Goal: Transaction & Acquisition: Register for event/course

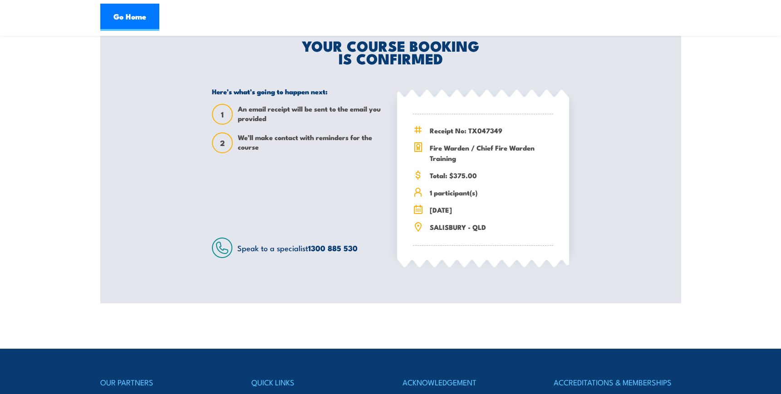
scroll to position [195, 0]
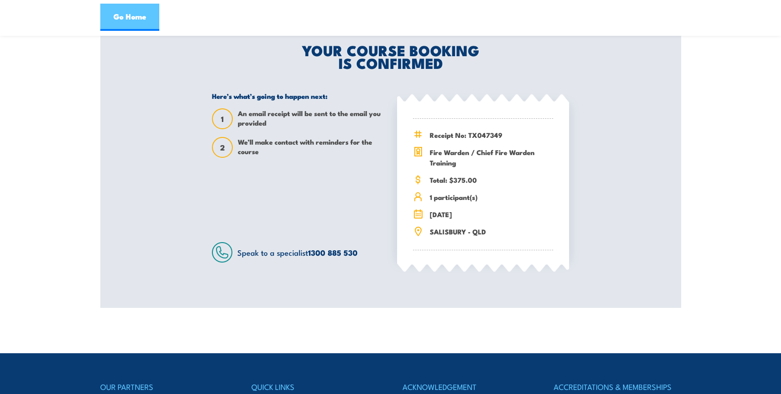
click at [151, 17] on link "Go Home" at bounding box center [129, 17] width 59 height 27
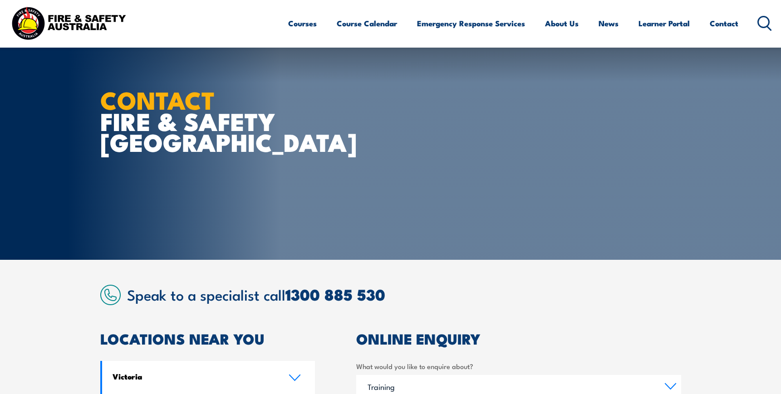
select select "Training"
select select "QLD"
select select "20 to 199"
select select "5 to 19"
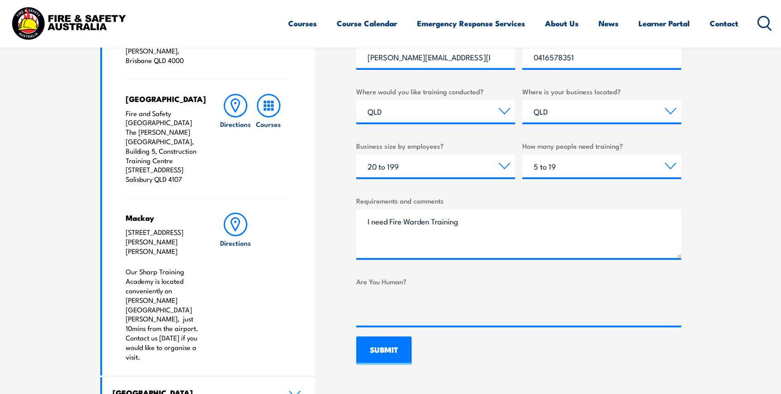
scroll to position [454, 0]
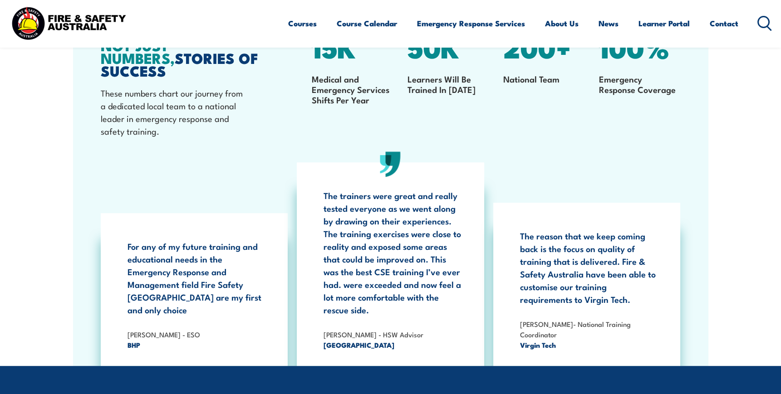
scroll to position [1206, 0]
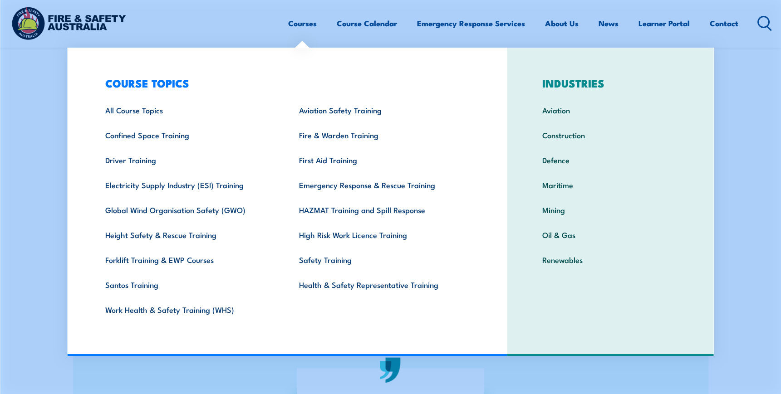
click at [304, 25] on link "Courses" at bounding box center [302, 23] width 29 height 24
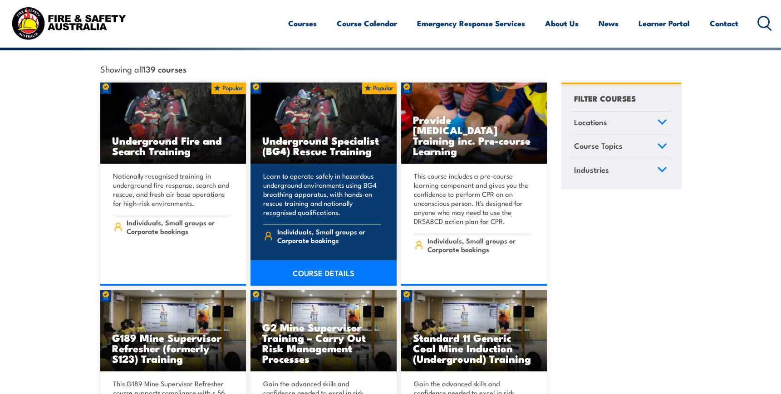
scroll to position [247, 0]
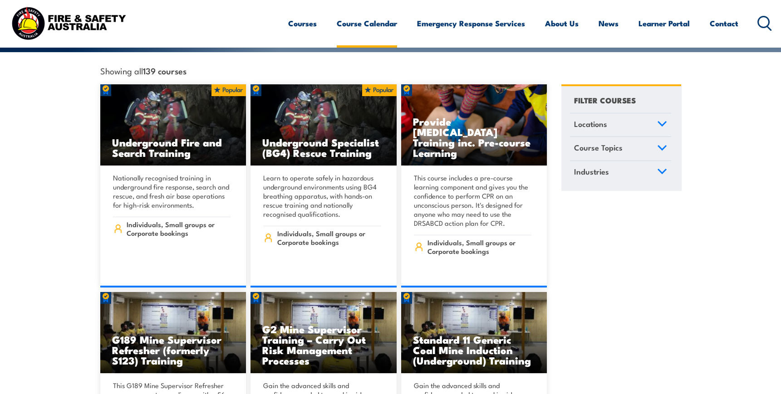
click at [374, 27] on link "Course Calendar" at bounding box center [367, 23] width 60 height 24
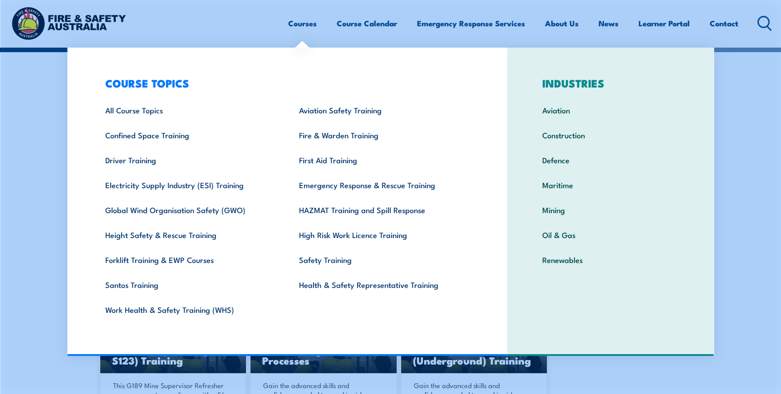
click at [296, 26] on link "Courses" at bounding box center [302, 23] width 29 height 24
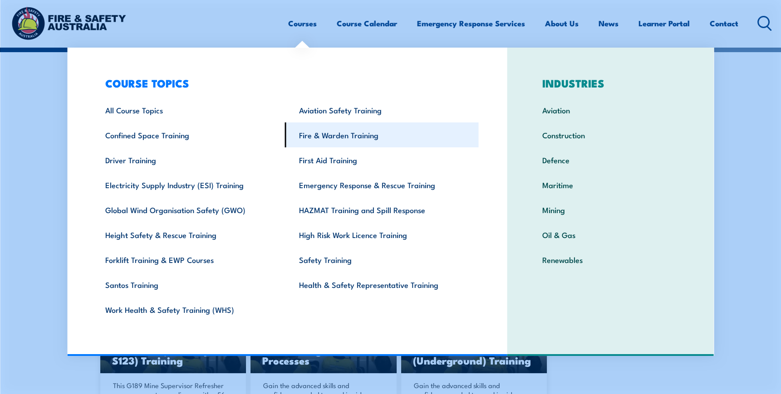
click at [314, 137] on link "Fire & Warden Training" at bounding box center [382, 135] width 194 height 25
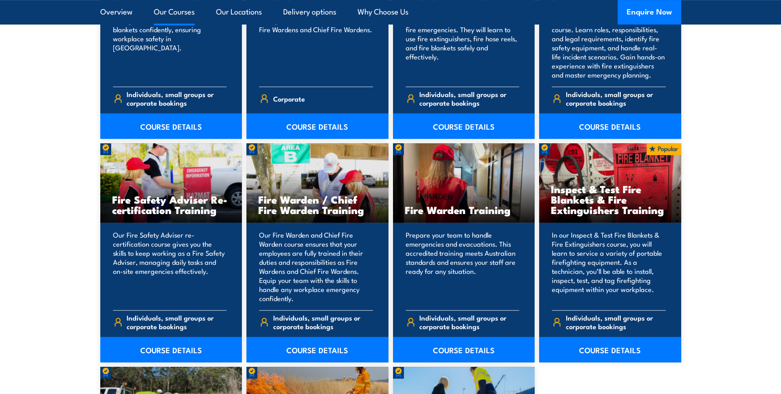
scroll to position [1114, 0]
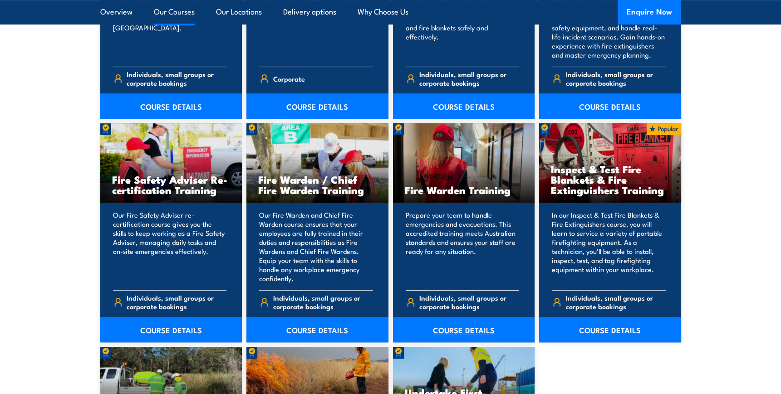
click at [457, 329] on link "COURSE DETAILS" at bounding box center [464, 329] width 142 height 25
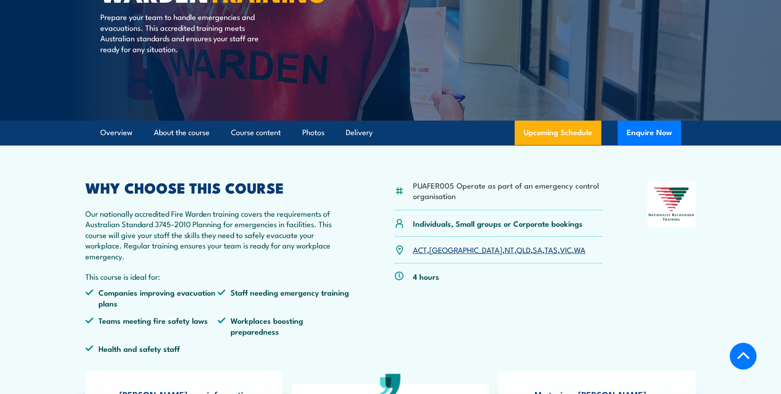
scroll to position [206, 0]
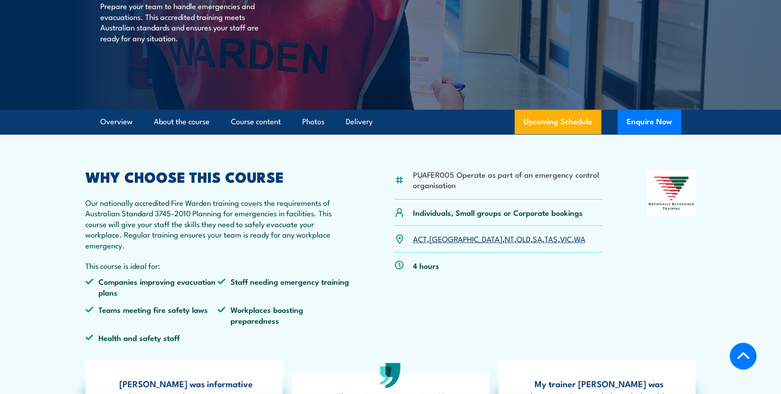
click at [516, 241] on link "QLD" at bounding box center [523, 238] width 14 height 11
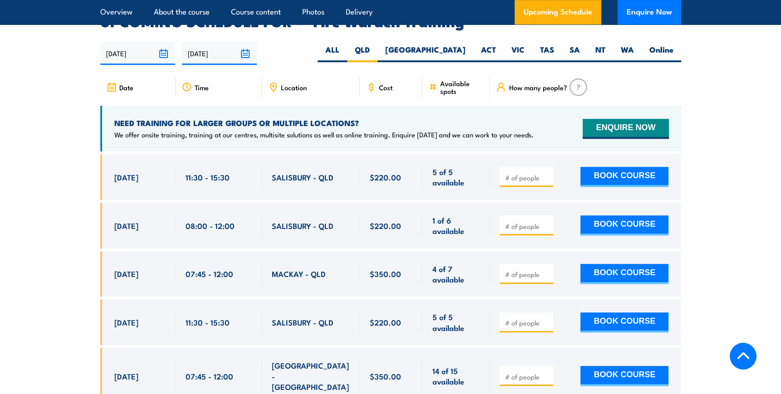
scroll to position [1687, 0]
type input "1"
click at [546, 221] on input "1" at bounding box center [527, 225] width 45 height 9
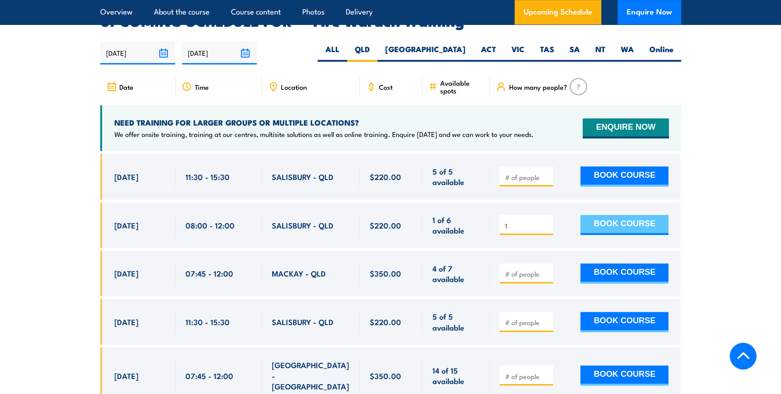
click at [608, 215] on button "BOOK COURSE" at bounding box center [624, 225] width 88 height 20
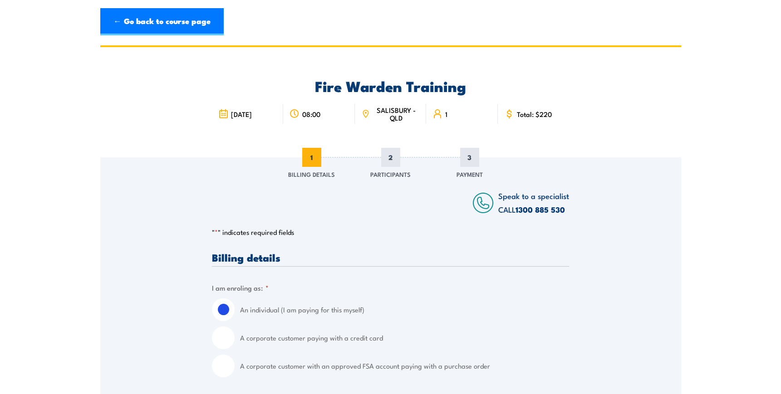
click at [223, 339] on input "A corporate customer paying with a credit card" at bounding box center [223, 338] width 23 height 23
radio input "true"
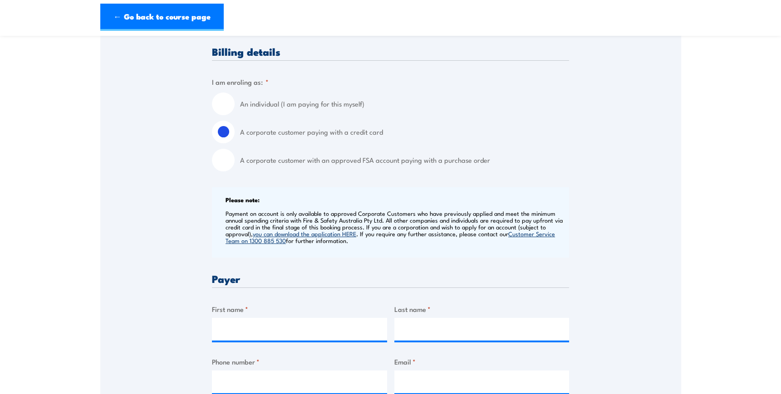
scroll to position [247, 0]
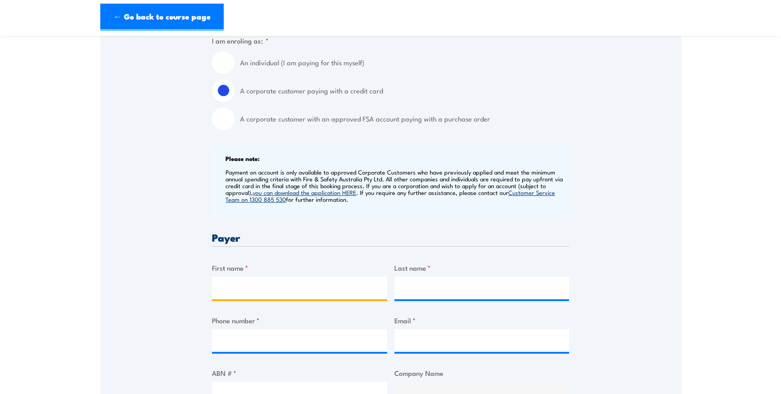
click at [311, 288] on input "First name *" at bounding box center [299, 288] width 175 height 23
type input "[PERSON_NAME]"
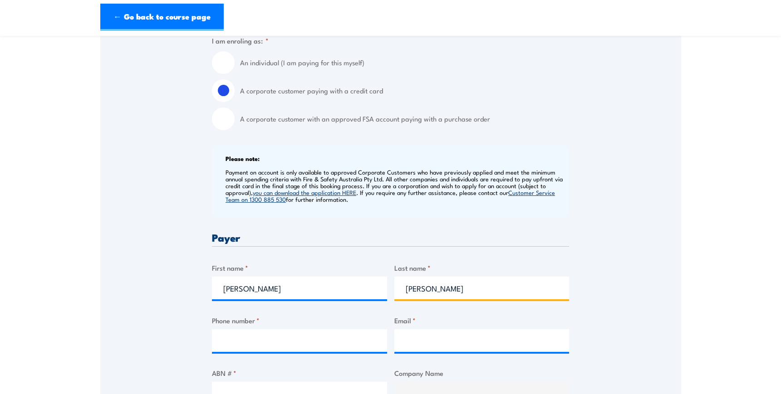
type input "0416578351"
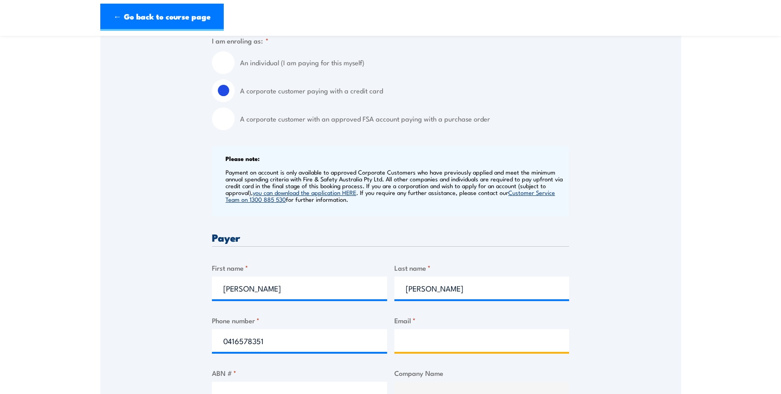
type input "[PERSON_NAME][EMAIL_ADDRESS][DOMAIN_NAME]"
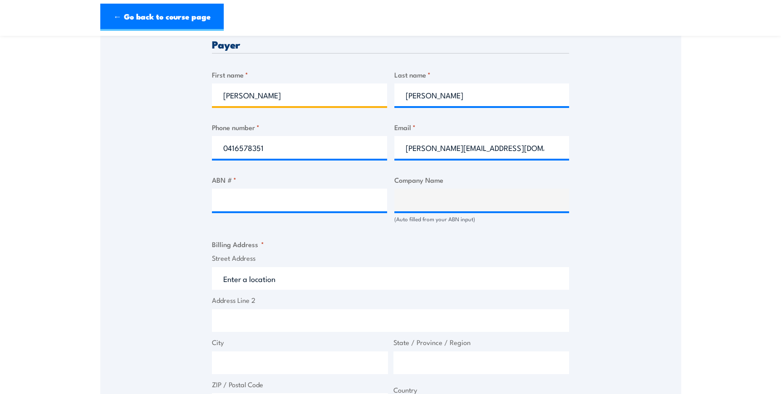
scroll to position [454, 0]
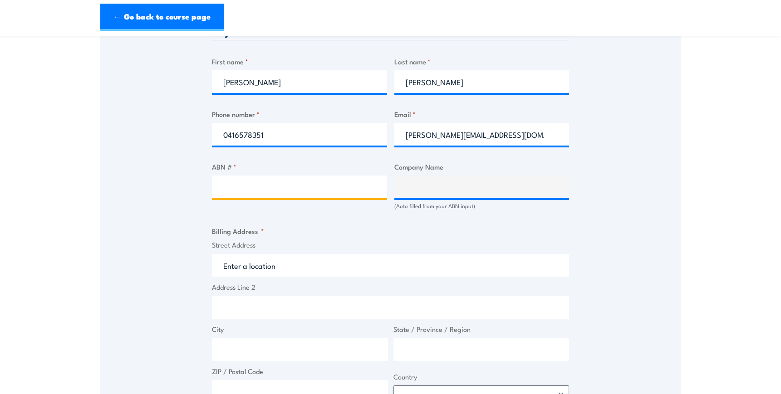
click at [277, 185] on input "ABN # *" at bounding box center [299, 187] width 175 height 23
click at [239, 183] on input "ABN # *" at bounding box center [299, 187] width 175 height 23
paste input "77 508 483 076"
type input "77 508 483 076"
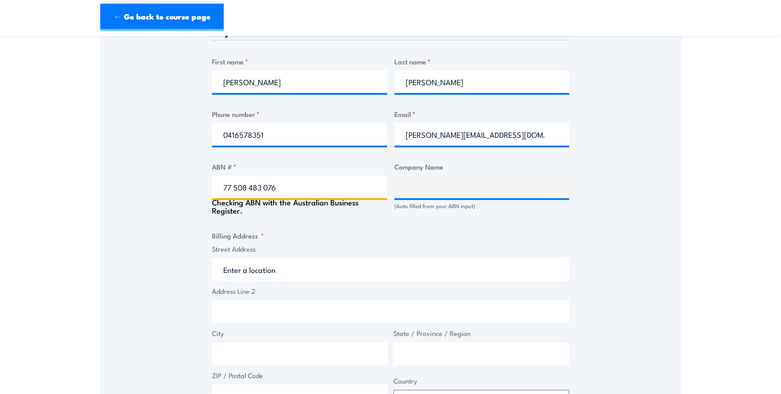
type input "THE TRUSTEE FOR TOTAL LOGISTIC SOLUTIONS UNIT TRUST"
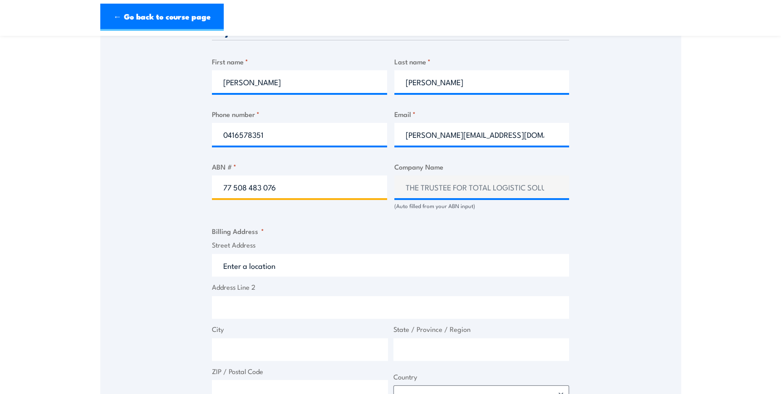
type input "77 508 483 076"
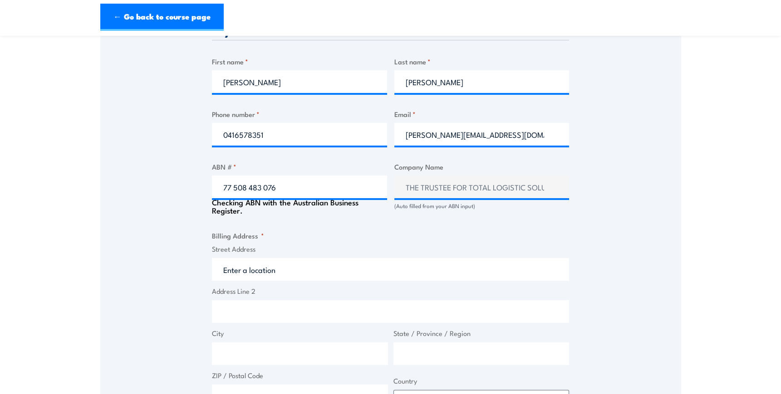
click at [278, 269] on input "Street Address" at bounding box center [390, 269] width 357 height 23
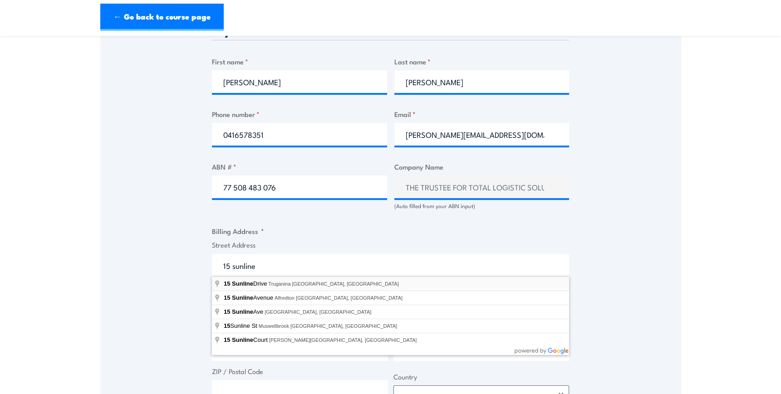
type input "15 Sunline Drive, Truganina VIC, Australia"
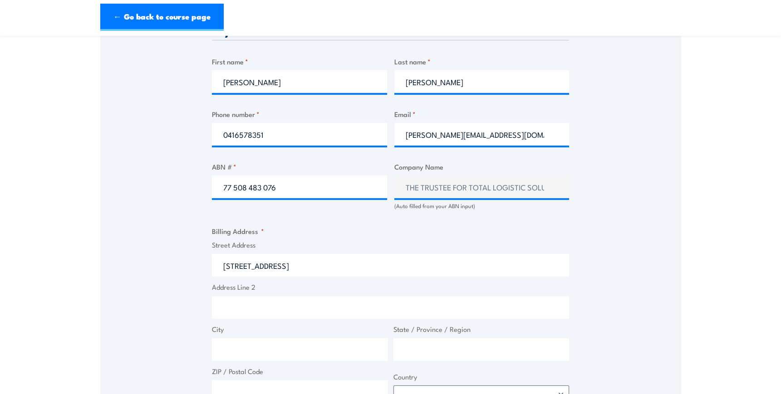
type input "15 Sunline Dr"
type input "Truganina"
type input "Victoria"
type input "3029"
select select "Australia"
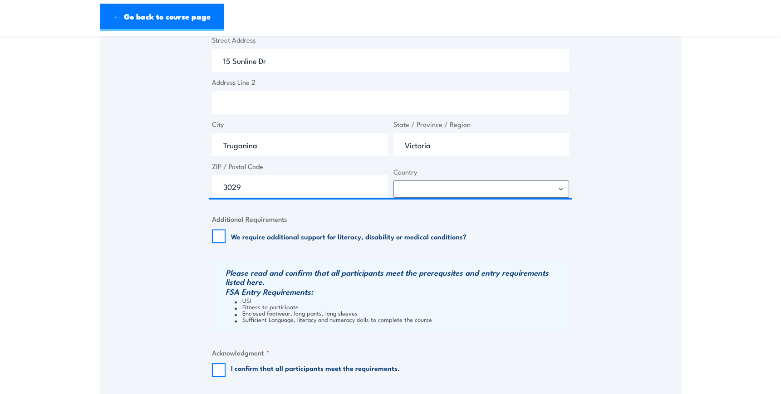
scroll to position [660, 0]
click at [218, 370] on input "I confirm that all participants meet the requirements." at bounding box center [219, 370] width 14 height 14
checkbox input "true"
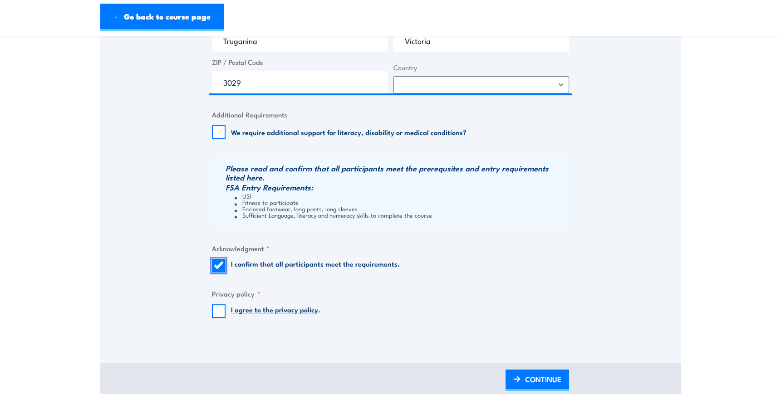
scroll to position [784, 0]
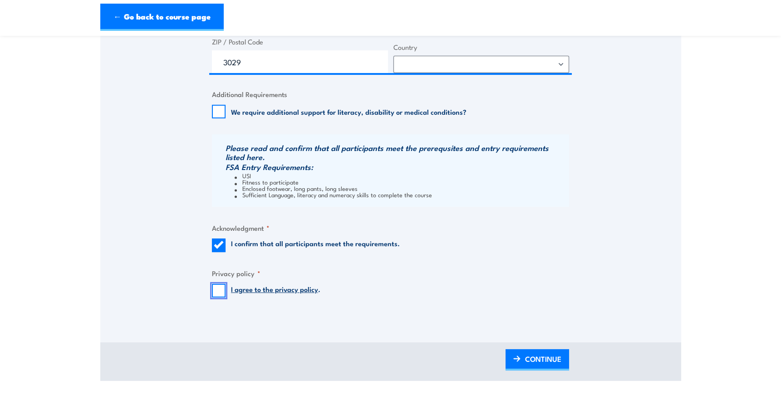
click at [218, 295] on input "I agree to the privacy policy ." at bounding box center [219, 291] width 14 height 14
checkbox input "true"
click at [536, 364] on span "CONTINUE" at bounding box center [543, 359] width 36 height 24
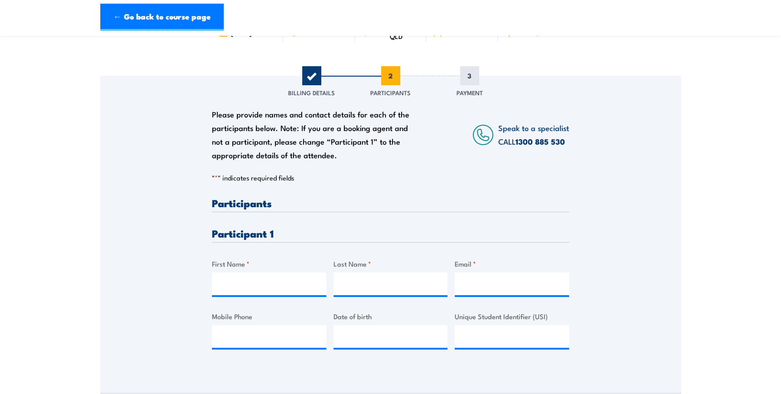
scroll to position [82, 0]
click at [257, 234] on h3 "Participant 1" at bounding box center [390, 233] width 357 height 10
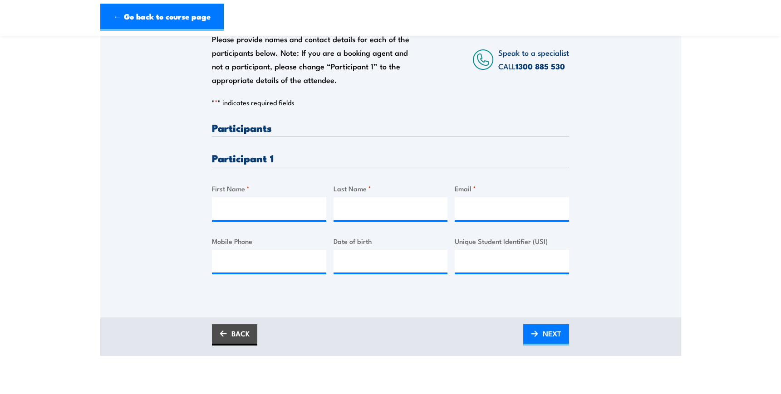
scroll to position [206, 0]
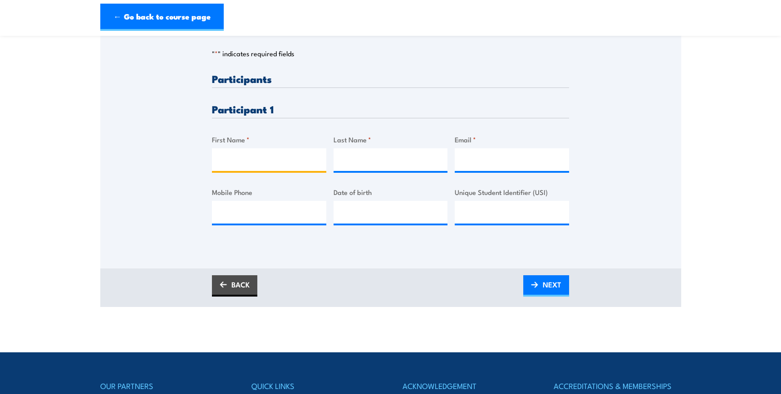
click at [228, 163] on input "First Name *" at bounding box center [269, 159] width 114 height 23
click at [235, 162] on input "First Name *" at bounding box center [269, 159] width 114 height 23
type input "Elisapeta"
type input "Kiso"
click at [484, 156] on input "Email *" at bounding box center [512, 159] width 114 height 23
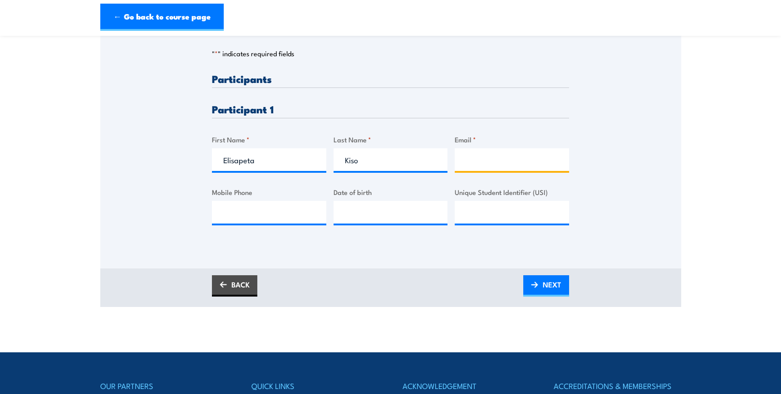
paste input "bekahkiso@gmail.com"
type input "bekahkiso@gmail.com"
drag, startPoint x: 229, startPoint y: 213, endPoint x: 346, endPoint y: 211, distance: 117.1
click at [229, 213] on input "Mobile Phone" at bounding box center [269, 212] width 114 height 23
paste input "0432 293 095"
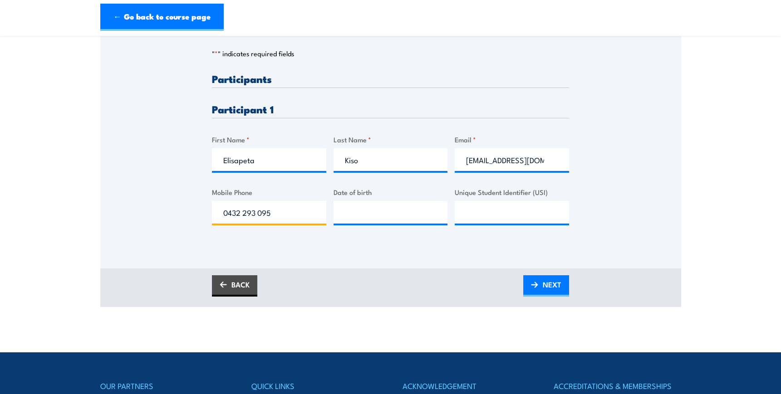
type input "0432 293 095"
click at [348, 212] on input "__/__/____" at bounding box center [391, 212] width 114 height 23
type input "17/05/1987"
click at [521, 212] on input "Unique Student Identifier (USI)" at bounding box center [512, 212] width 114 height 23
paste input "B4ZF9WAB2X"
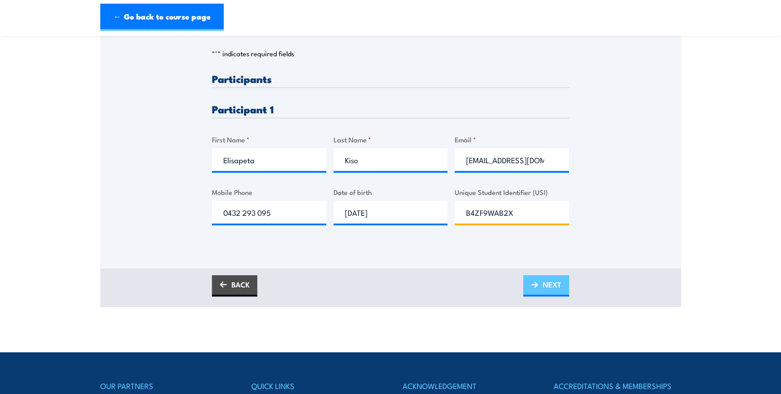
type input "B4ZF9WAB2X"
click at [553, 292] on span "NEXT" at bounding box center [552, 285] width 19 height 24
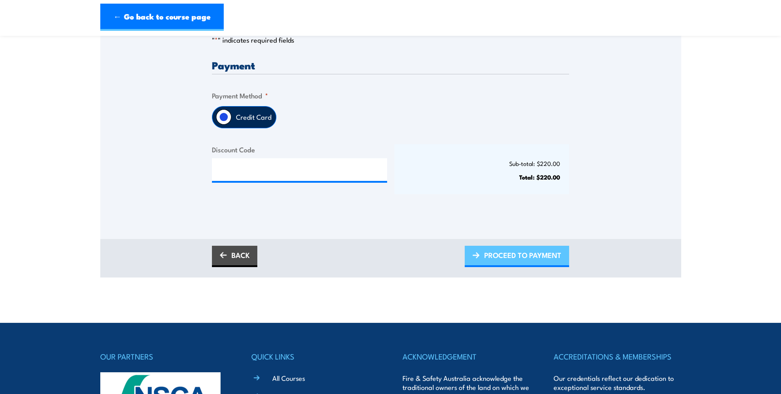
click at [521, 256] on span "PROCEED TO PAYMENT" at bounding box center [522, 255] width 77 height 24
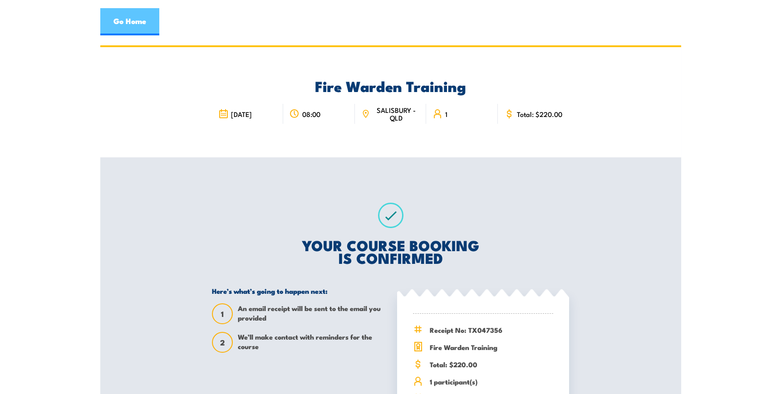
click at [132, 30] on link "Go Home" at bounding box center [129, 21] width 59 height 27
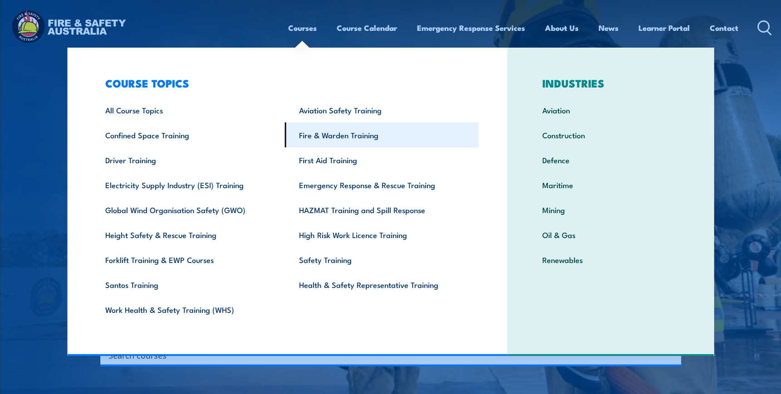
click at [329, 133] on link "Fire & Warden Training" at bounding box center [382, 135] width 194 height 25
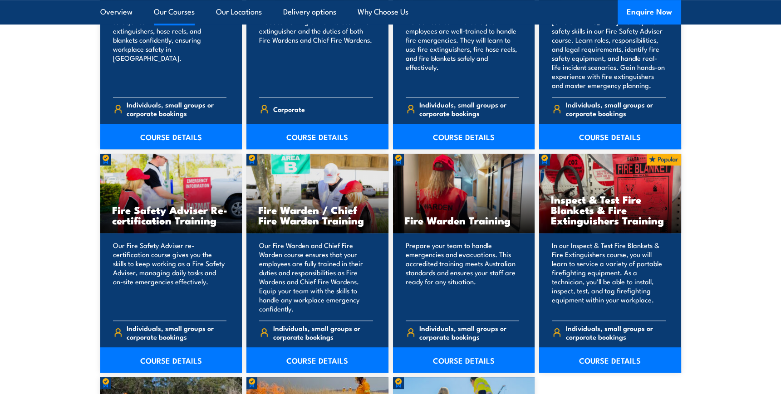
scroll to position [1114, 0]
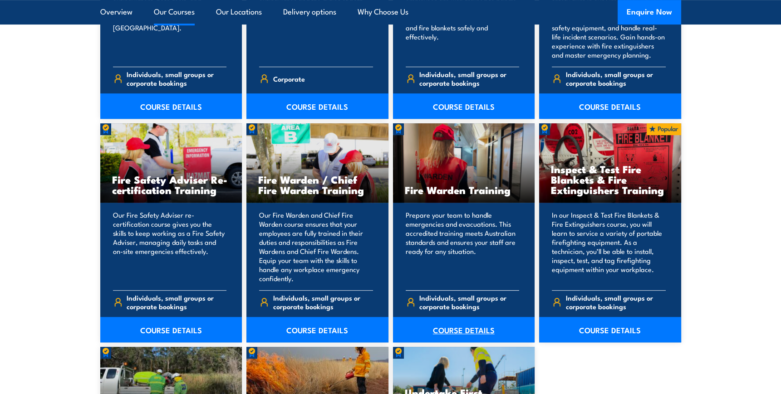
click at [451, 331] on link "COURSE DETAILS" at bounding box center [464, 329] width 142 height 25
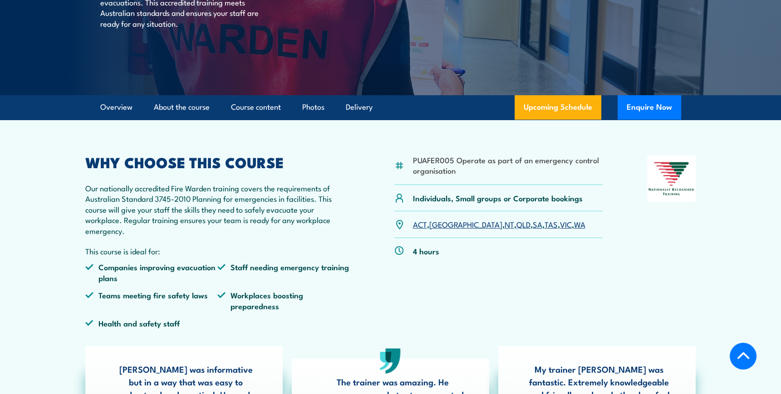
click at [516, 227] on link "QLD" at bounding box center [523, 224] width 14 height 11
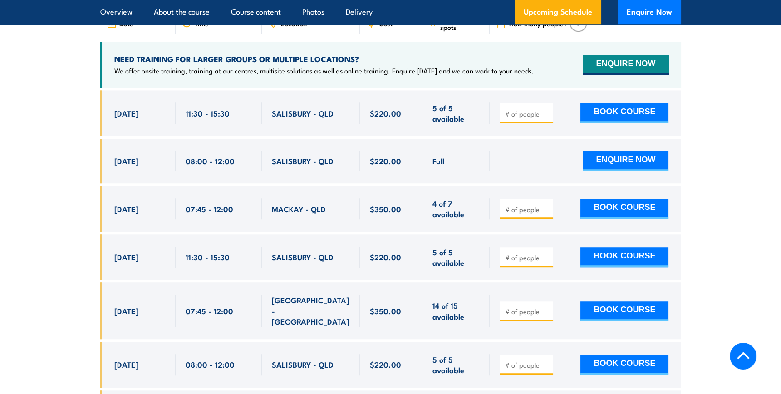
scroll to position [1770, 0]
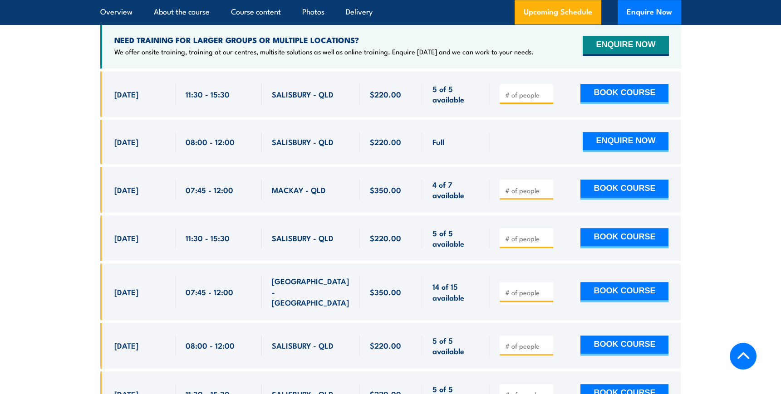
click at [522, 234] on input "number" at bounding box center [527, 238] width 45 height 9
click at [548, 234] on input "1" at bounding box center [527, 238] width 45 height 9
click at [547, 234] on input "2" at bounding box center [527, 238] width 45 height 9
type input "3"
click at [547, 234] on input "3" at bounding box center [527, 238] width 45 height 9
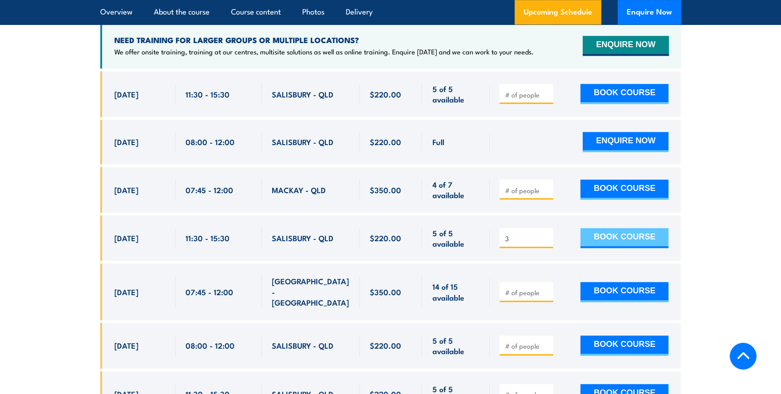
click at [591, 228] on button "BOOK COURSE" at bounding box center [624, 238] width 88 height 20
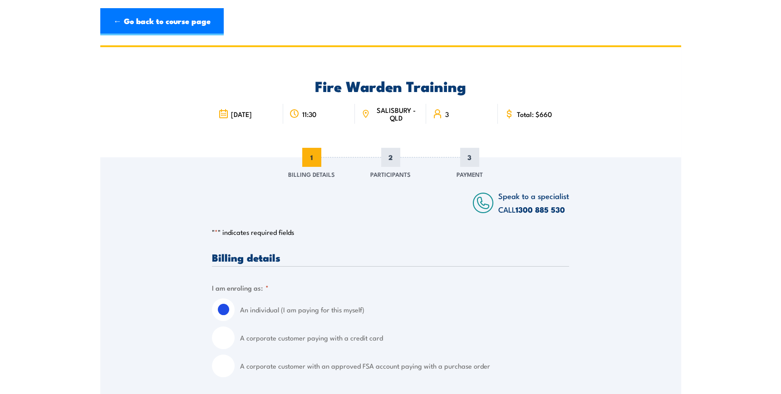
click at [226, 340] on input "A corporate customer paying with a credit card" at bounding box center [223, 338] width 23 height 23
radio input "true"
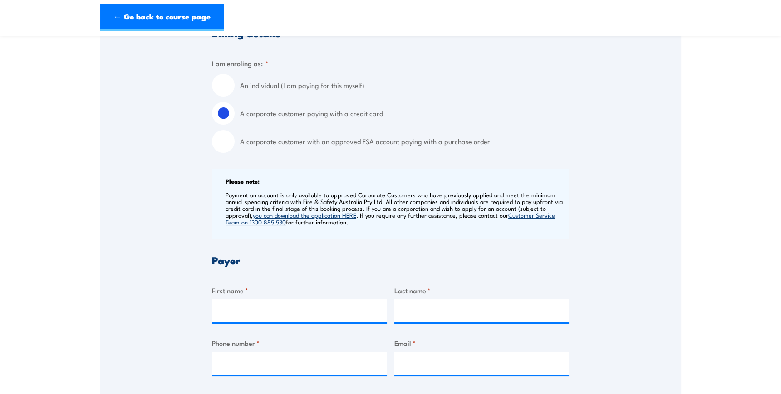
scroll to position [247, 0]
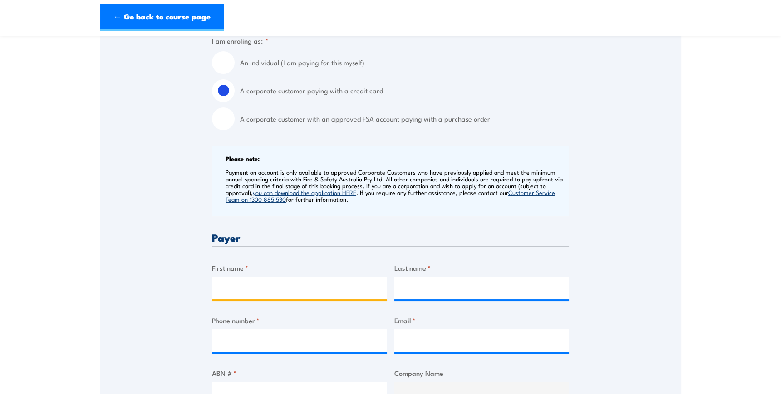
click at [245, 285] on input "First name *" at bounding box center [299, 288] width 175 height 23
click at [168, 300] on div "Speak to a specialist CALL [PHONE_NUMBER] CALL [PHONE_NUMBER] " * " indicates r…" at bounding box center [390, 382] width 581 height 944
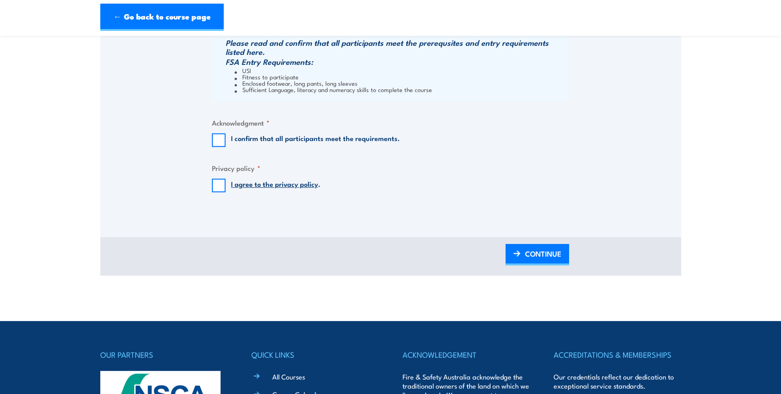
scroll to position [908, 0]
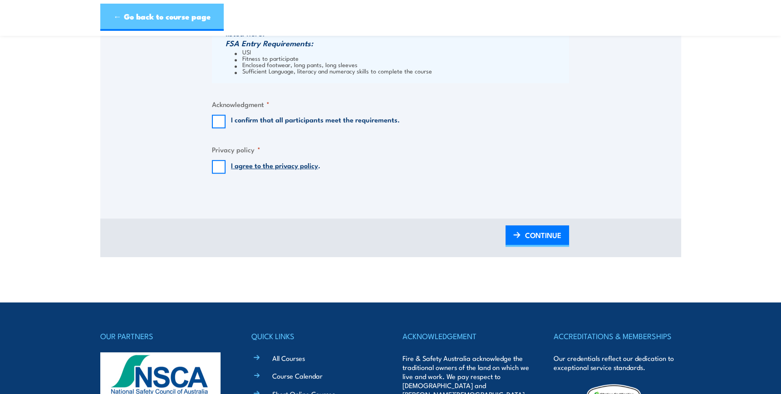
click at [182, 18] on link "← Go back to course page" at bounding box center [161, 17] width 123 height 27
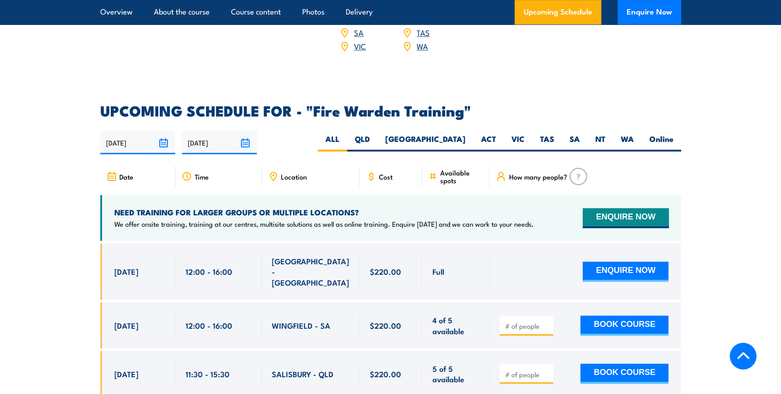
scroll to position [1564, 0]
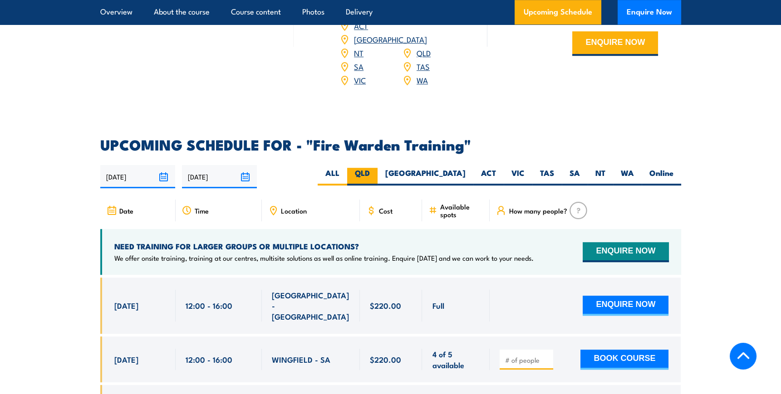
click at [378, 168] on label "QLD" at bounding box center [362, 177] width 30 height 18
click at [376, 168] on input "QLD" at bounding box center [373, 171] width 6 height 6
radio input "true"
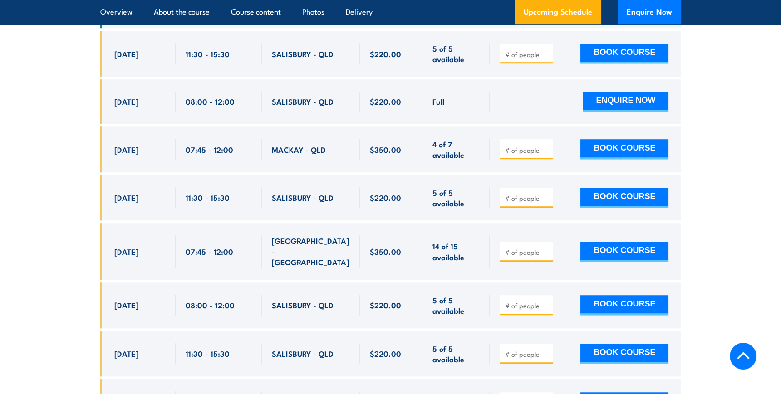
scroll to position [1867, 0]
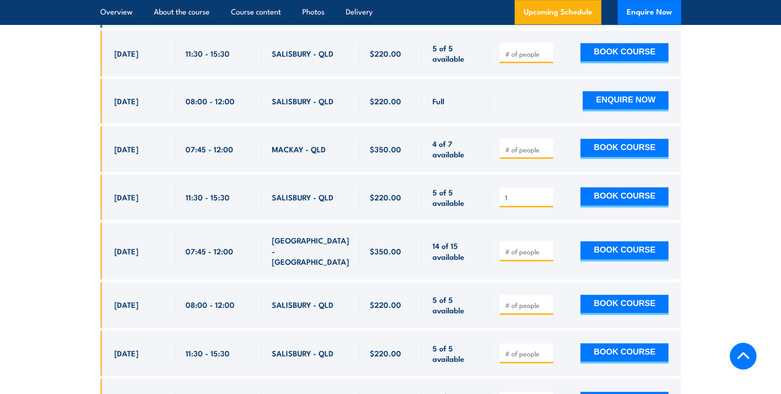
click at [547, 193] on input "1" at bounding box center [527, 197] width 45 height 9
click at [547, 193] on input "2" at bounding box center [527, 197] width 45 height 9
click at [547, 193] on input "3" at bounding box center [527, 197] width 45 height 9
type input "4"
click at [547, 193] on input "4" at bounding box center [527, 197] width 45 height 9
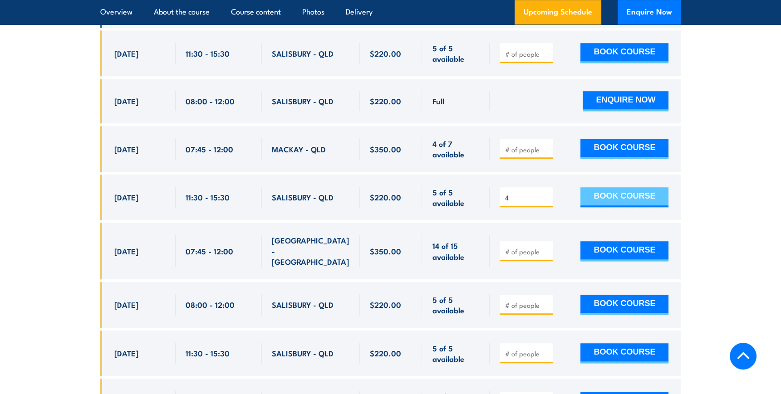
click at [601, 188] on button "BOOK COURSE" at bounding box center [624, 197] width 88 height 20
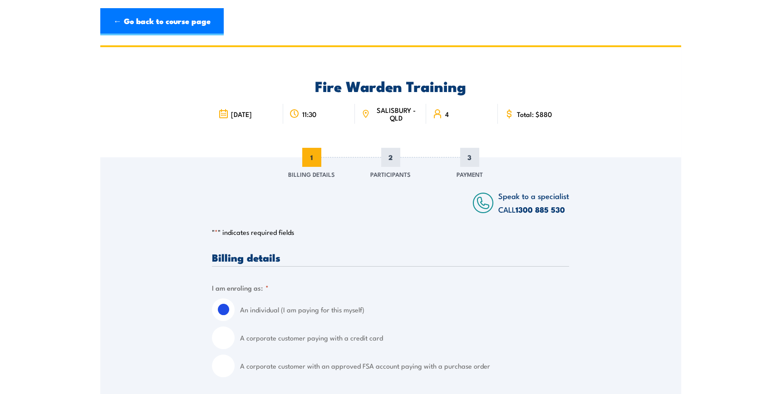
click at [226, 340] on input "A corporate customer paying with a credit card" at bounding box center [223, 338] width 23 height 23
radio input "true"
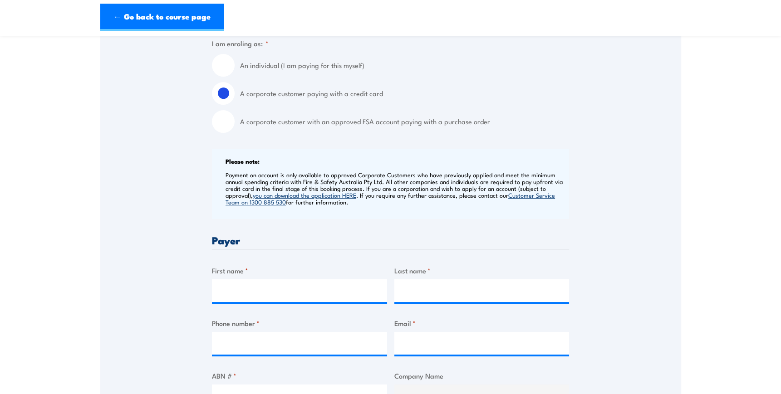
scroll to position [247, 0]
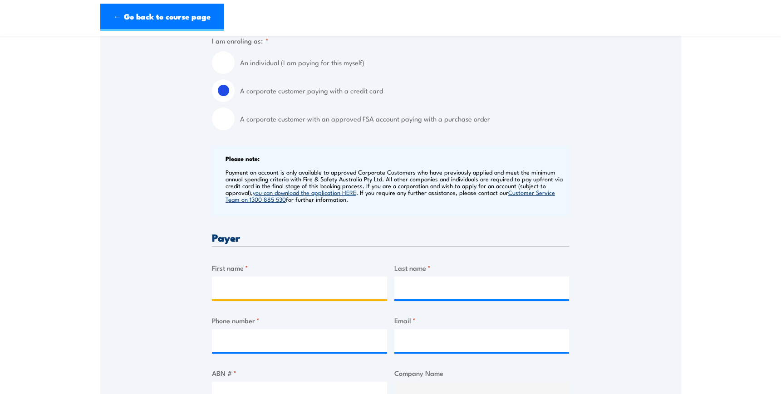
click at [259, 286] on input "First name *" at bounding box center [299, 288] width 175 height 23
type input "[PERSON_NAME]"
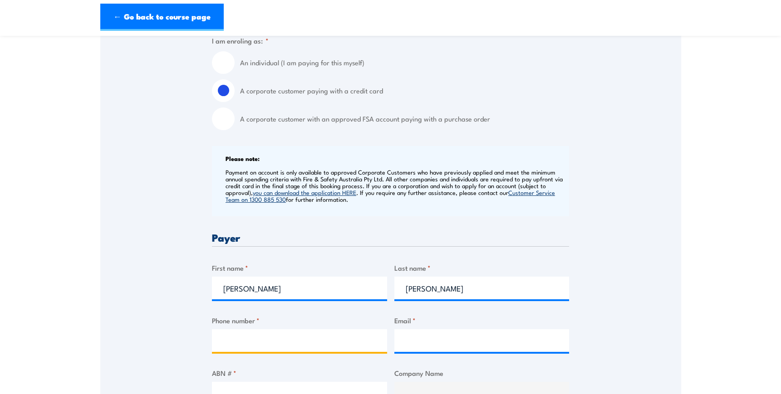
type input "0416578351"
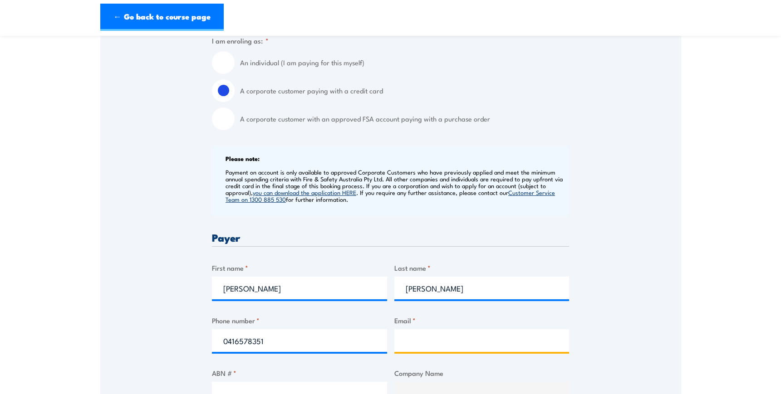
type input "kylie@tls.net.au"
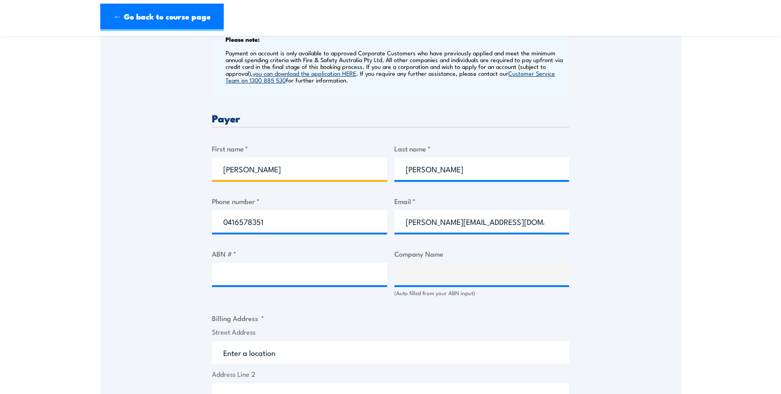
scroll to position [371, 0]
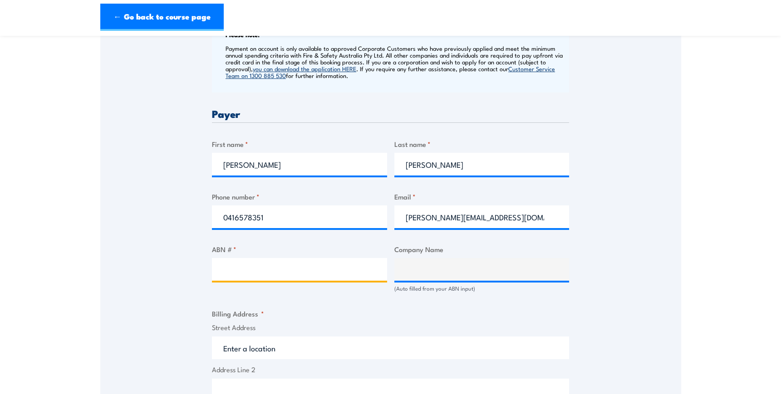
click at [266, 270] on input "ABN # *" at bounding box center [299, 269] width 175 height 23
click at [236, 268] on input "ABN # *" at bounding box center [299, 269] width 175 height 23
paste input "77 508 483 076"
type input "77 508 483 076"
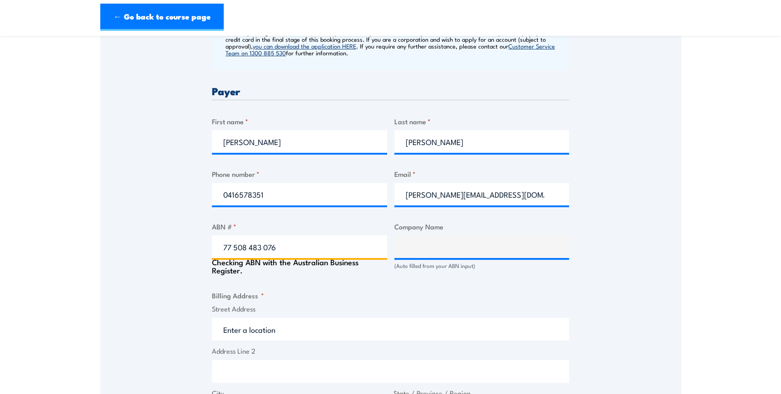
type input "THE TRUSTEE FOR TOTAL LOGISTIC SOLUTIONS UNIT TRUST"
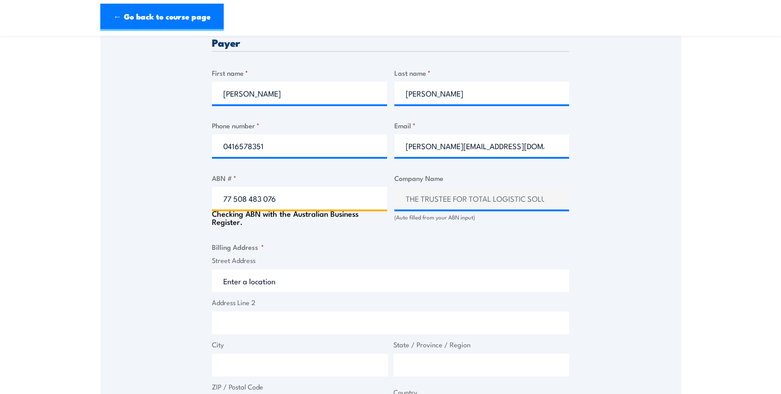
scroll to position [454, 0]
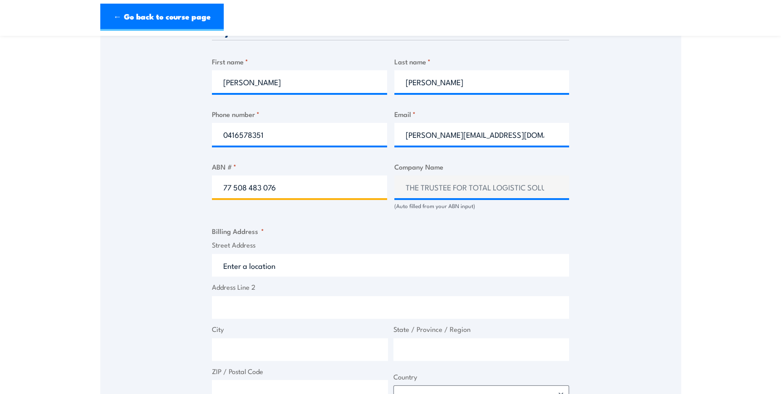
type input "77 508 483 076"
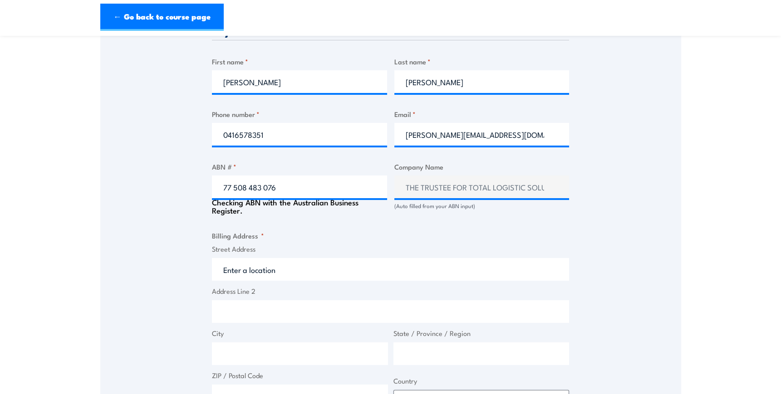
click at [270, 268] on input "Street Address" at bounding box center [390, 269] width 357 height 23
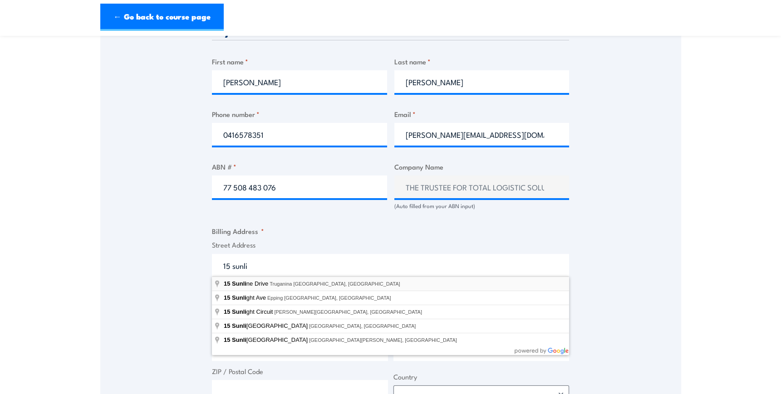
type input "15 Sunline Drive, Truganina VIC, Australia"
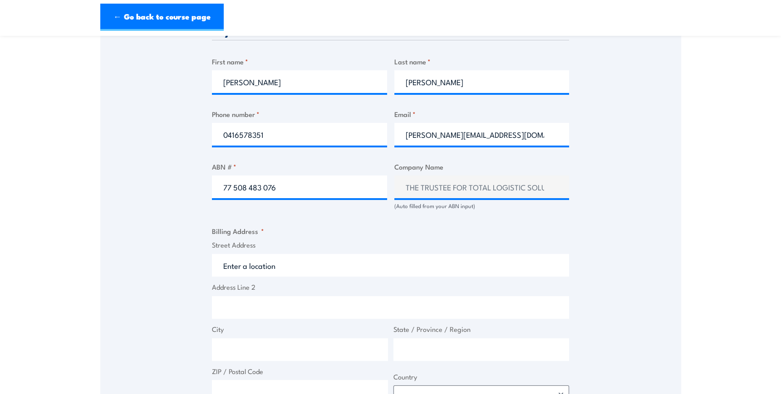
type input "15 Sunline Dr"
type input "Truganina"
type input "Victoria"
type input "3029"
select select "Australia"
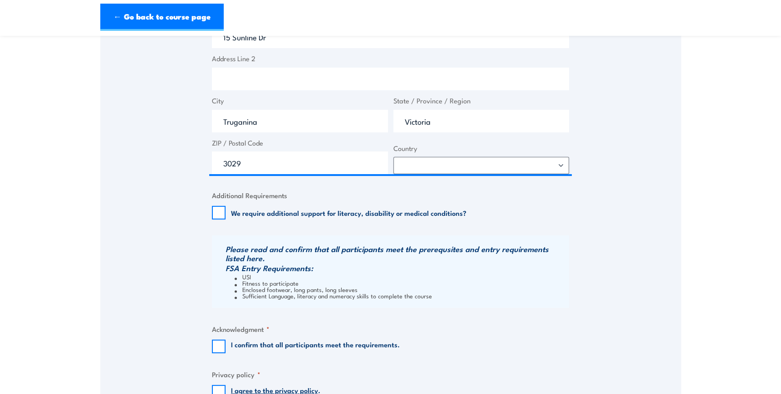
scroll to position [701, 0]
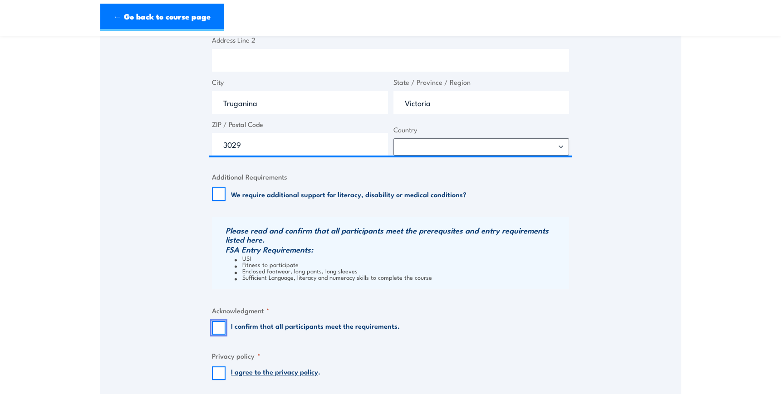
click at [217, 333] on input "I confirm that all participants meet the requirements." at bounding box center [219, 328] width 14 height 14
checkbox input "true"
click at [220, 374] on input "I agree to the privacy policy ." at bounding box center [219, 374] width 14 height 14
checkbox input "true"
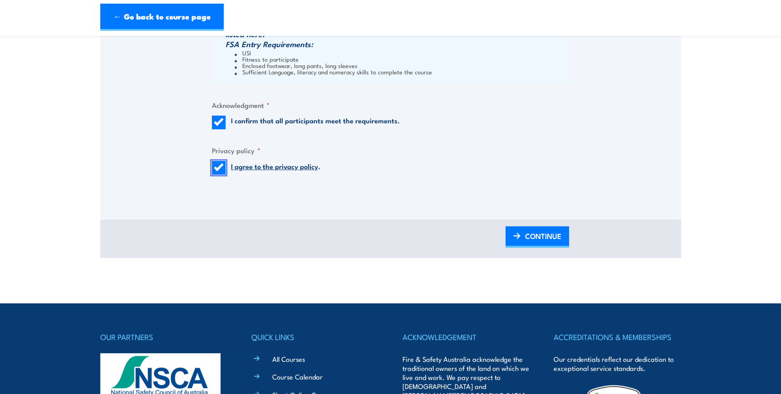
scroll to position [908, 0]
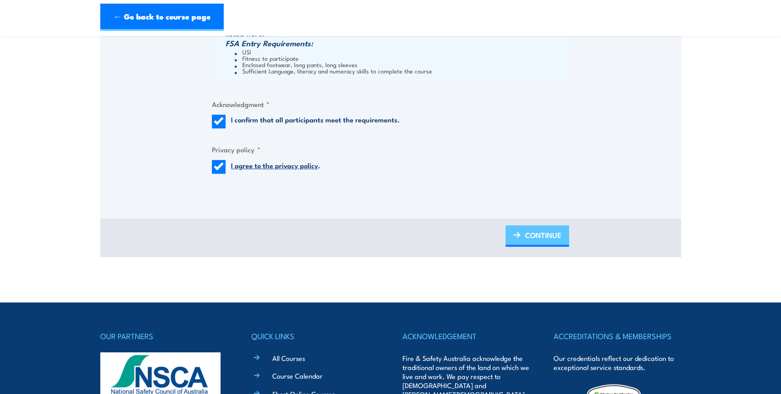
click at [554, 238] on span "CONTINUE" at bounding box center [543, 235] width 36 height 24
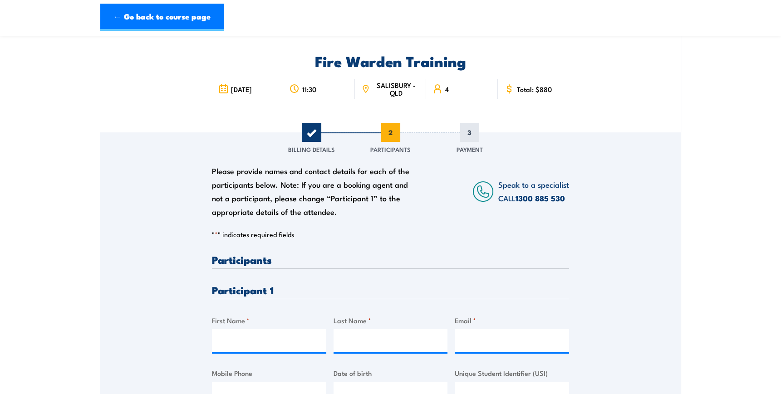
scroll to position [82, 0]
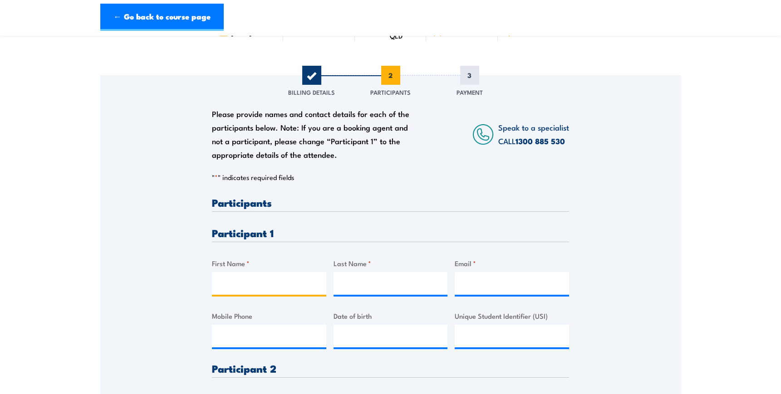
click at [231, 287] on input "First Name *" at bounding box center [269, 283] width 114 height 23
paste input "Eladonnia"
type input "Eladonnia"
click at [389, 285] on input "Last Name *" at bounding box center [391, 283] width 114 height 23
paste input "Sau"
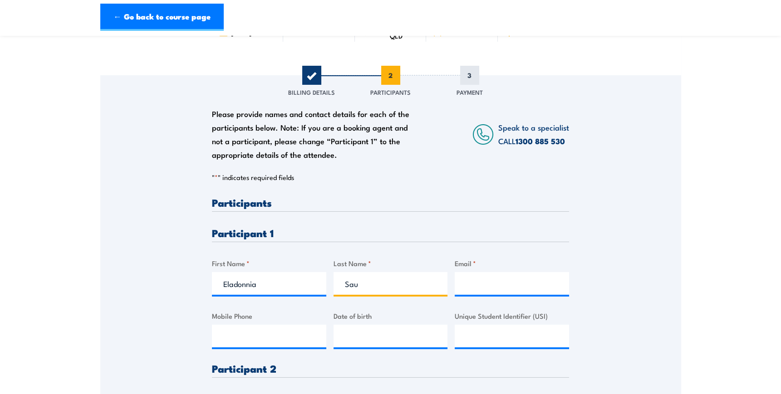
type input "Sau"
click at [523, 286] on input "Email *" at bounding box center [512, 283] width 114 height 23
paste input "eladonnia.sau@gmail.com"
type input "eladonnia.sau@gmail.com"
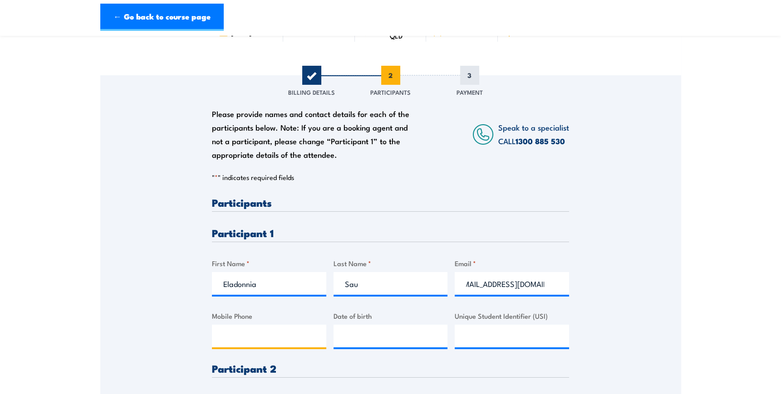
scroll to position [0, 0]
click at [241, 343] on input "Mobile Phone" at bounding box center [269, 336] width 114 height 23
click at [225, 326] on input "Mobile Phone" at bounding box center [269, 336] width 114 height 23
paste input "0466 699 110"
type input "0466 699 110"
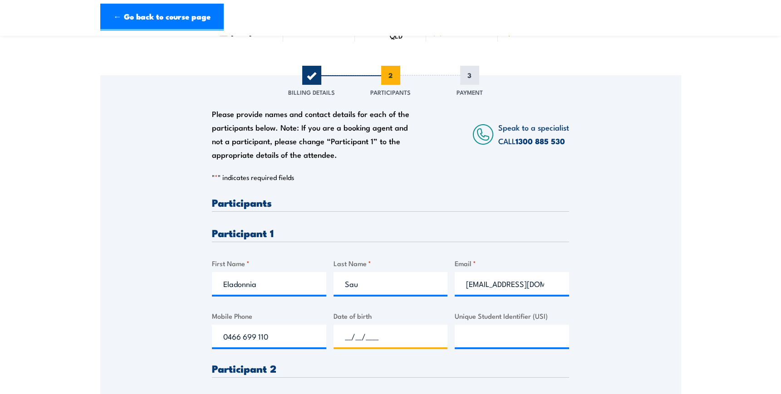
click at [352, 338] on input "__/__/____" at bounding box center [391, 336] width 114 height 23
type input "23/12/2004"
click at [506, 334] on input "Unique Student Identifier (USI)" at bounding box center [512, 336] width 114 height 23
paste input "ZH7L8ZS44N"
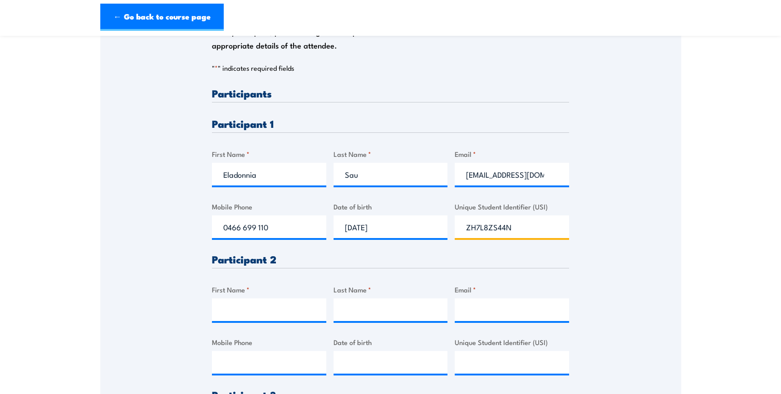
scroll to position [206, 0]
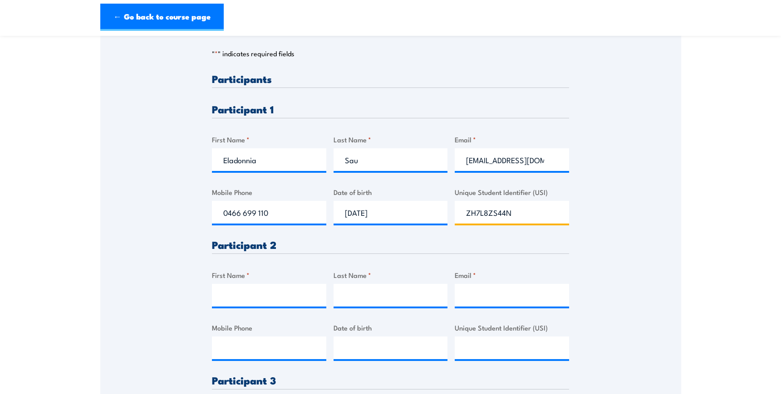
type input "ZH7L8ZS44N"
click at [266, 293] on input "First Name *" at bounding box center [269, 295] width 114 height 23
click at [252, 302] on input "First Name *" at bounding box center [269, 295] width 114 height 23
paste input "PAUL"
type input "PAUL"
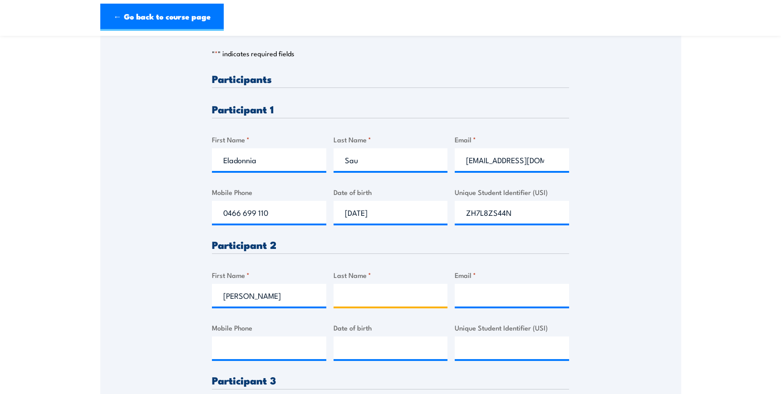
click at [349, 295] on input "Last Name *" at bounding box center [391, 295] width 114 height 23
paste input "MORIARTY"
type input "MORIARTY"
click at [510, 297] on input "Email *" at bounding box center [512, 295] width 114 height 23
paste input "paulmoriarty1712@hotmail.com"
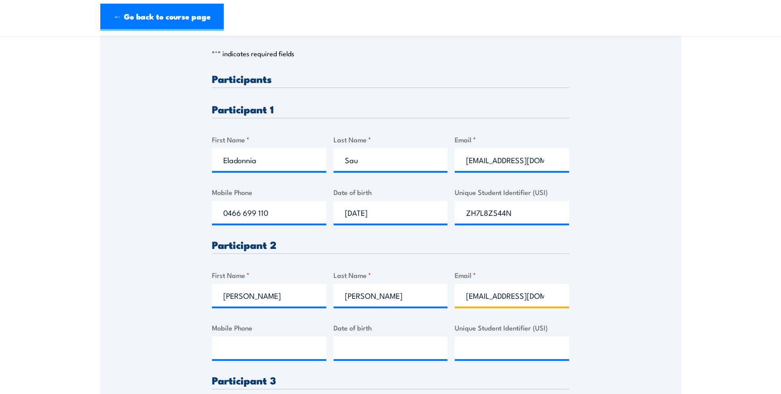
scroll to position [0, 26]
type input "paulmoriarty1712@hotmail.com"
click at [236, 345] on input "Mobile Phone" at bounding box center [269, 348] width 114 height 23
paste input "0432 536 341"
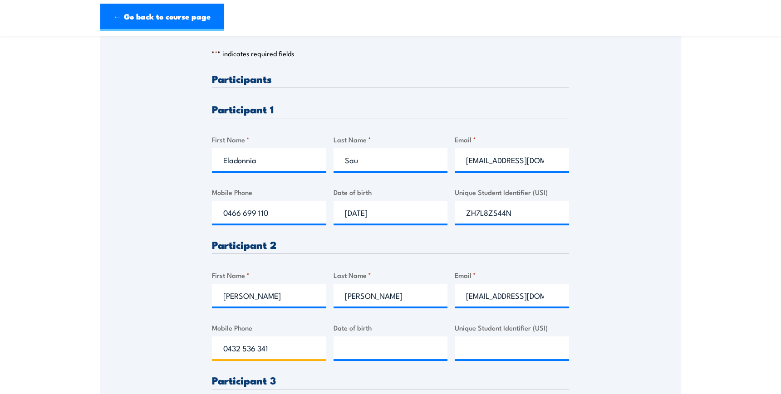
type input "0432 536 341"
click at [334, 355] on input "__/__/____" at bounding box center [391, 348] width 114 height 23
type input "09/11/1994"
click at [480, 348] on input "Unique Student Identifier (USI)" at bounding box center [512, 348] width 114 height 23
paste input "P68UMUFLX5"
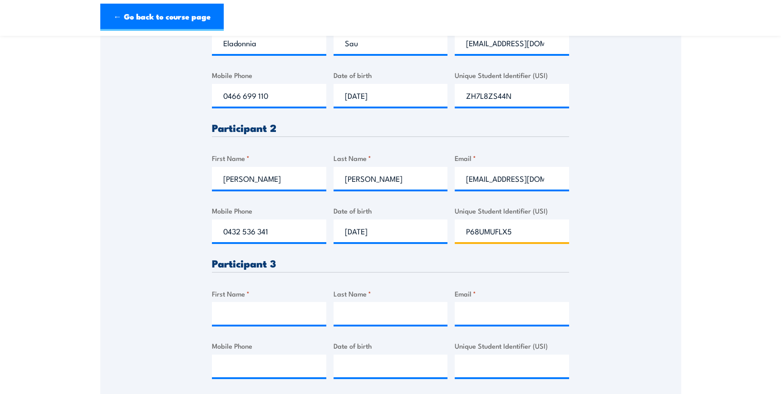
scroll to position [371, 0]
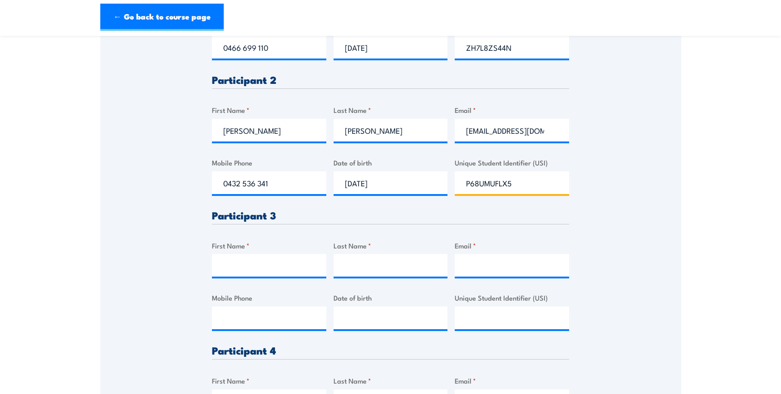
type input "P68UMUFLX5"
click at [232, 268] on input "First Name *" at bounding box center [269, 265] width 114 height 23
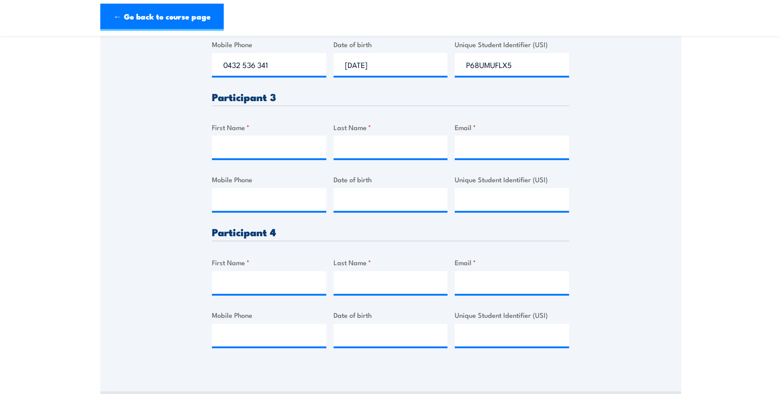
scroll to position [495, 0]
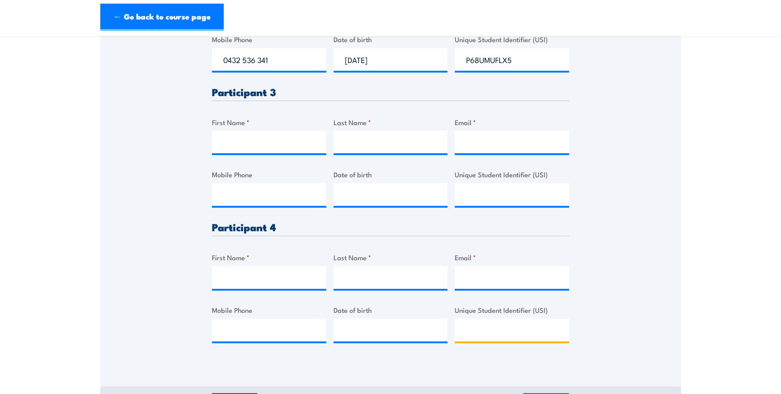
click at [489, 334] on input "Unique Student Identifier (USI)" at bounding box center [512, 330] width 114 height 23
paste input "672YBPLZGG"
type input "672YBPLZGG"
drag, startPoint x: 521, startPoint y: 328, endPoint x: 461, endPoint y: 341, distance: 62.3
click at [461, 341] on div "672YBPLZGG" at bounding box center [512, 330] width 114 height 23
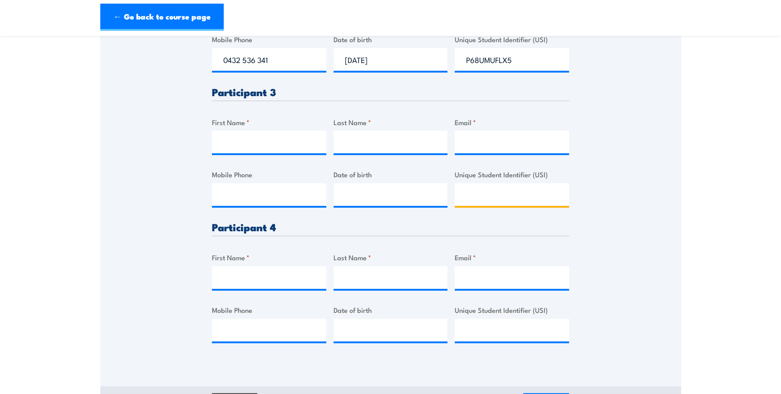
click at [502, 195] on input "Unique Student Identifier (USI)" at bounding box center [512, 194] width 114 height 23
paste input "672YBPLZGG"
type input "672YBPLZGG"
click at [233, 147] on input "First Name *" at bounding box center [269, 142] width 114 height 23
paste input "SUKALA"
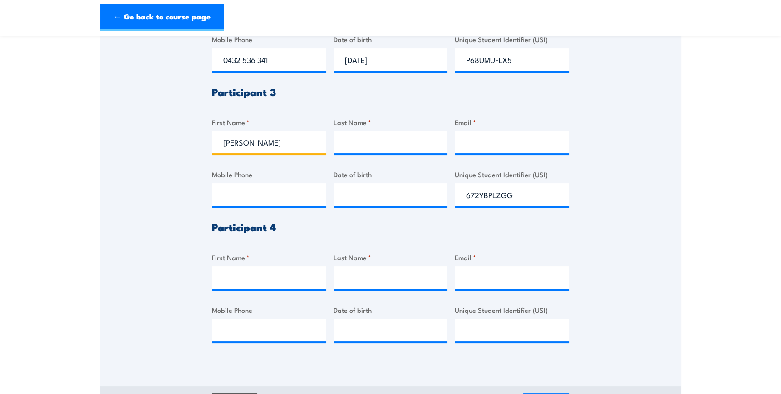
type input "SUKALA"
click at [388, 135] on input "Last Name *" at bounding box center [391, 142] width 114 height 23
paste input "ANE SUFIA"
type input "ANE SUFIA"
click at [510, 146] on input "Email *" at bounding box center [512, 142] width 114 height 23
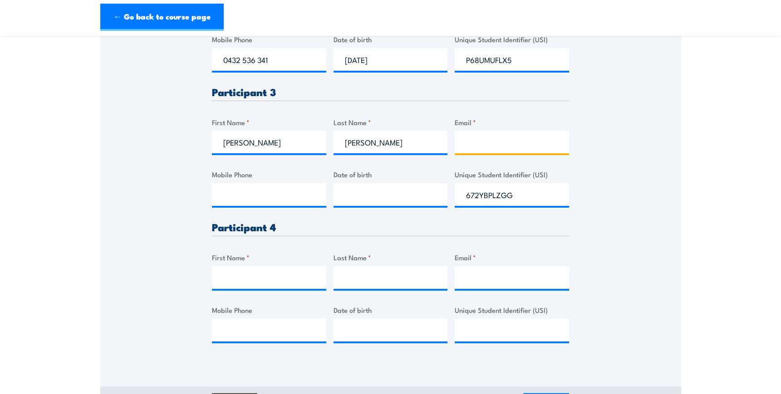
paste input "margretsufia@gmail.com"
type input "margretsufia@gmail.com"
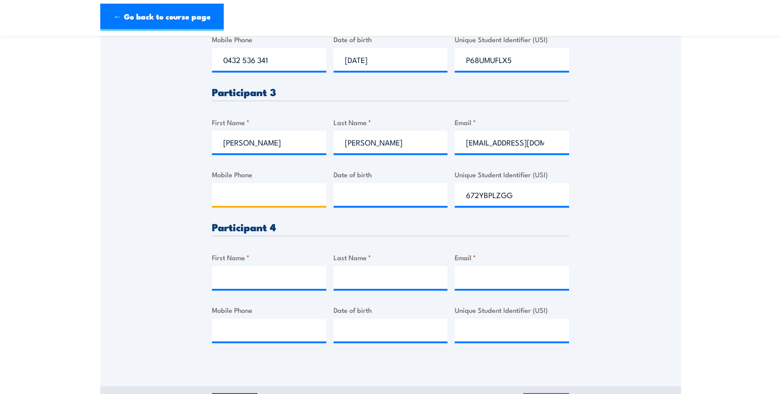
click at [225, 196] on input "Mobile Phone" at bounding box center [269, 194] width 114 height 23
paste input "0422 014 278"
type input "0422 014 278"
click at [332, 190] on div "Please provide names and contact details for each of the participants below. No…" at bounding box center [390, 71] width 357 height 573
click at [351, 195] on input "__/__/____" at bounding box center [391, 194] width 114 height 23
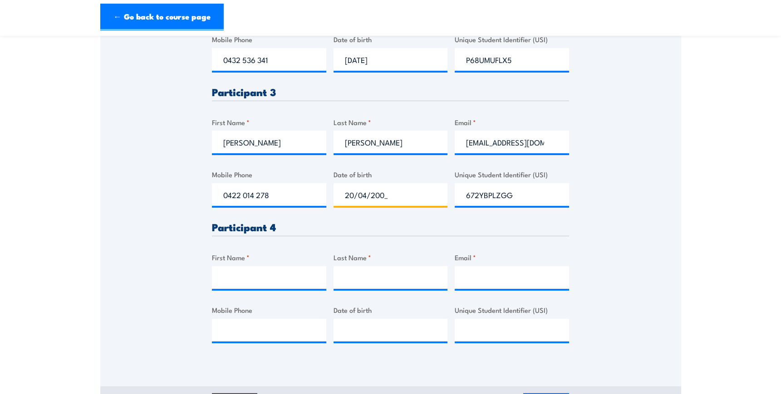
type input "20/04/2002"
click at [275, 280] on input "First Name *" at bounding box center [269, 277] width 114 height 23
click at [230, 272] on input "First Name *" at bounding box center [269, 277] width 114 height 23
paste input "PATRICK"
type input "PATRICK"
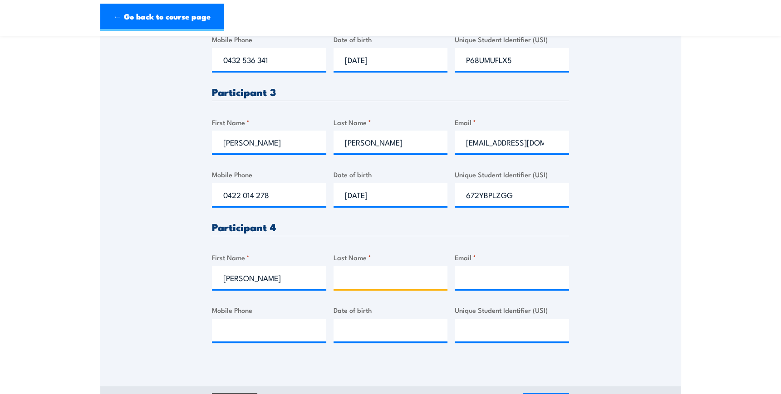
click at [376, 277] on input "Last Name *" at bounding box center [391, 277] width 114 height 23
paste input "MAPU"
type input "MAPU"
click at [486, 275] on input "Email *" at bounding box center [512, 277] width 114 height 23
paste input "patrickmapu@gmail.com"
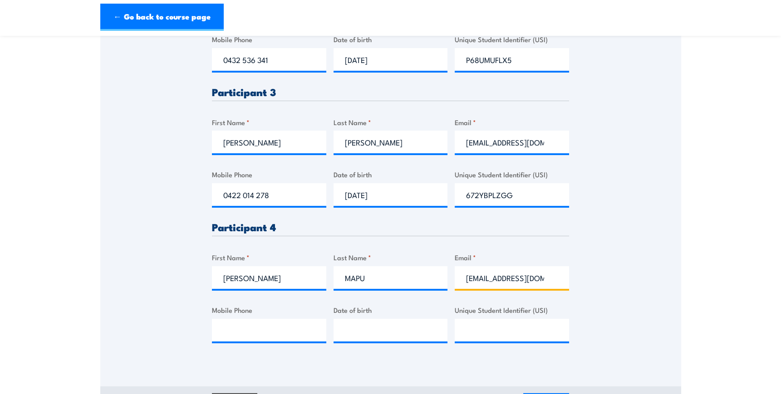
scroll to position [0, 5]
type input "patrickmapu@gmail.com"
click at [235, 331] on input "Mobile Phone" at bounding box center [269, 330] width 114 height 23
paste input "0499 520 684"
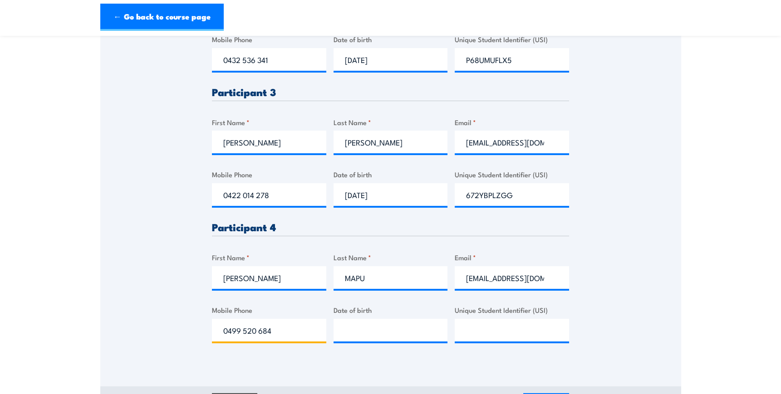
type input "0499 520 684"
click at [362, 337] on input "__/__/____" at bounding box center [391, 330] width 114 height 23
click at [345, 334] on input "__/__/____" at bounding box center [391, 330] width 114 height 23
type input "14/01/1991"
click at [507, 331] on input "Unique Student Identifier (USI)" at bounding box center [512, 330] width 114 height 23
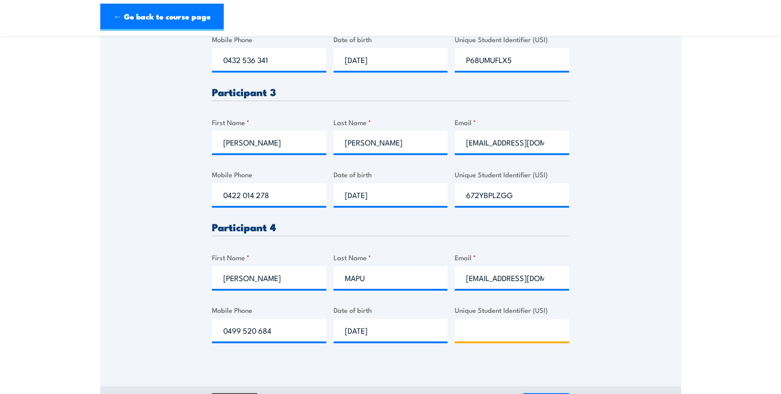
paste input "TK26GNPY5T"
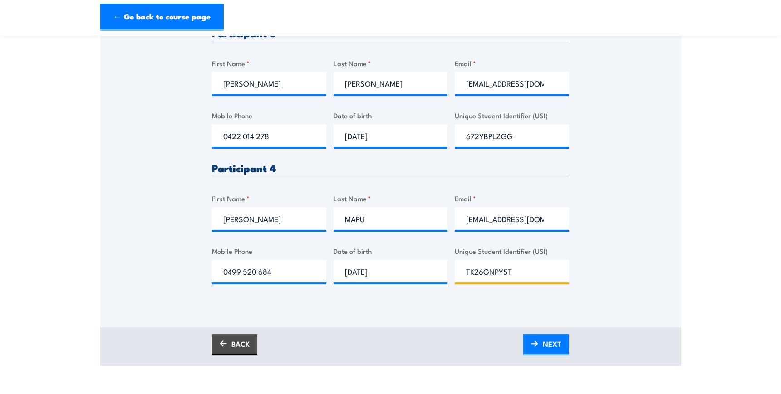
scroll to position [577, 0]
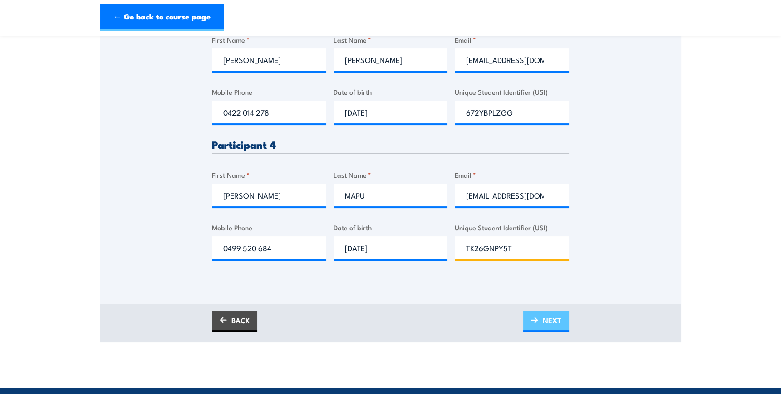
type input "TK26GNPY5T"
click at [536, 323] on link "NEXT" at bounding box center [546, 321] width 46 height 21
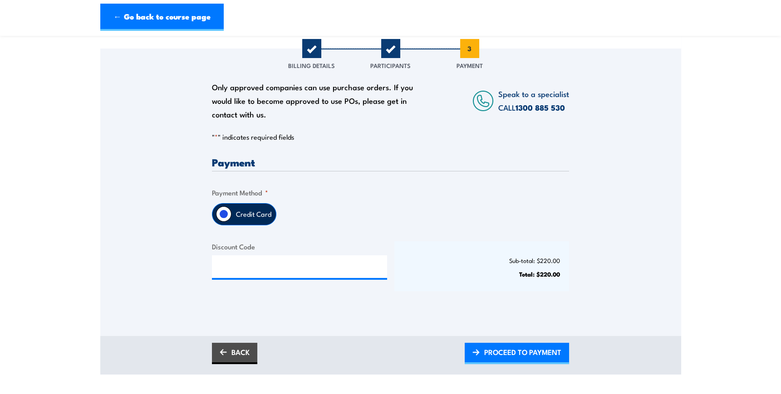
scroll to position [123, 0]
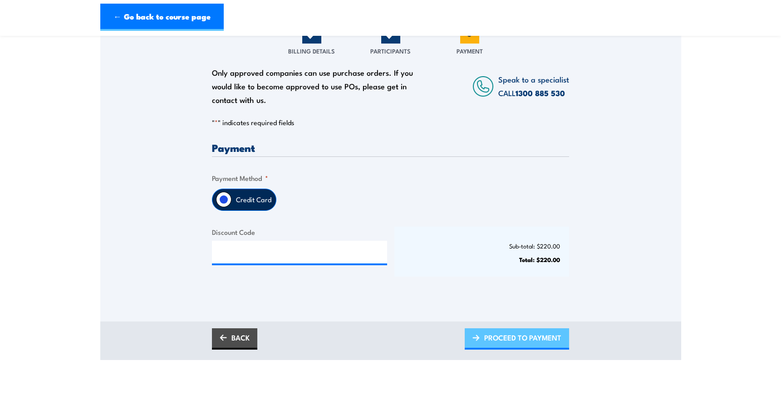
click at [497, 340] on span "PROCEED TO PAYMENT" at bounding box center [522, 338] width 77 height 24
